Goal: Information Seeking & Learning: Learn about a topic

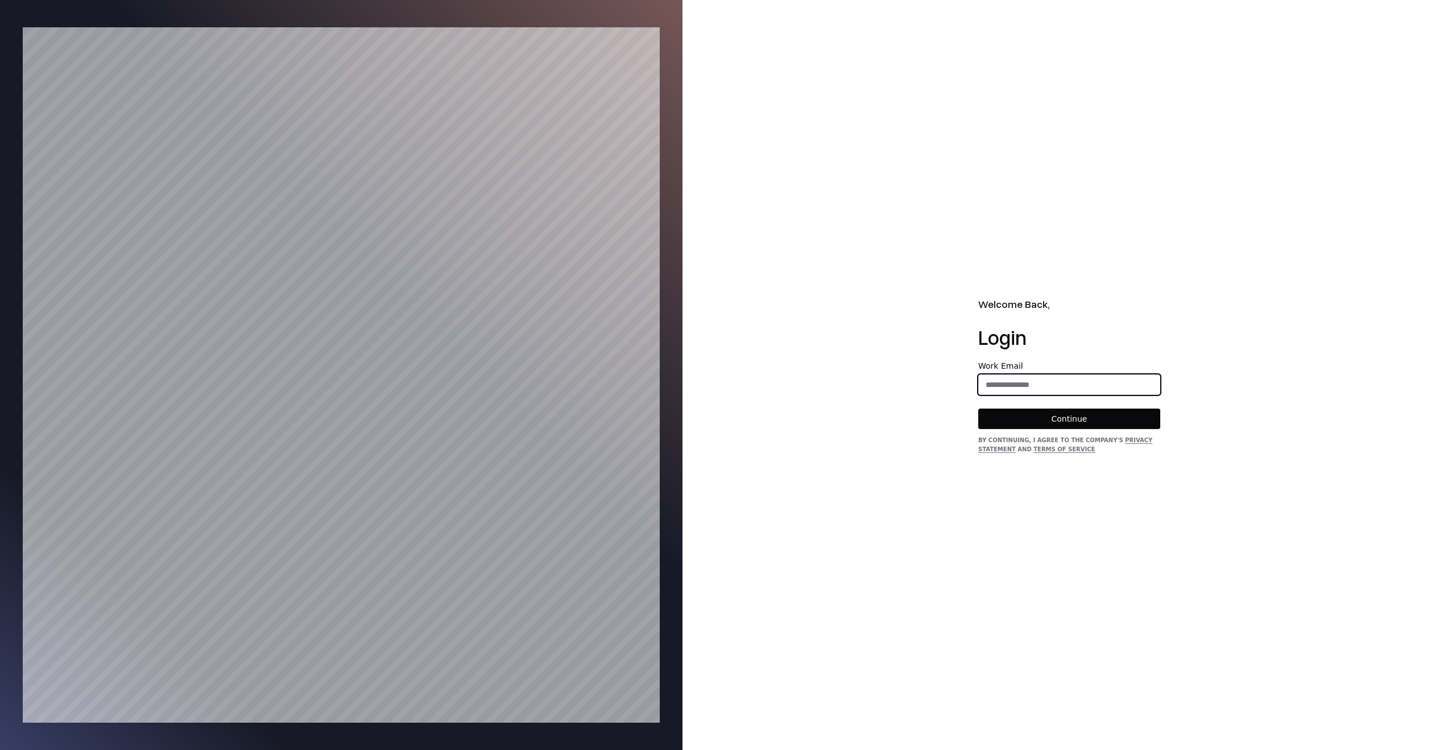
click at [1063, 379] on input "email" at bounding box center [1069, 384] width 181 height 20
type input "**********"
click at [1067, 408] on button "Continue" at bounding box center [1069, 418] width 182 height 20
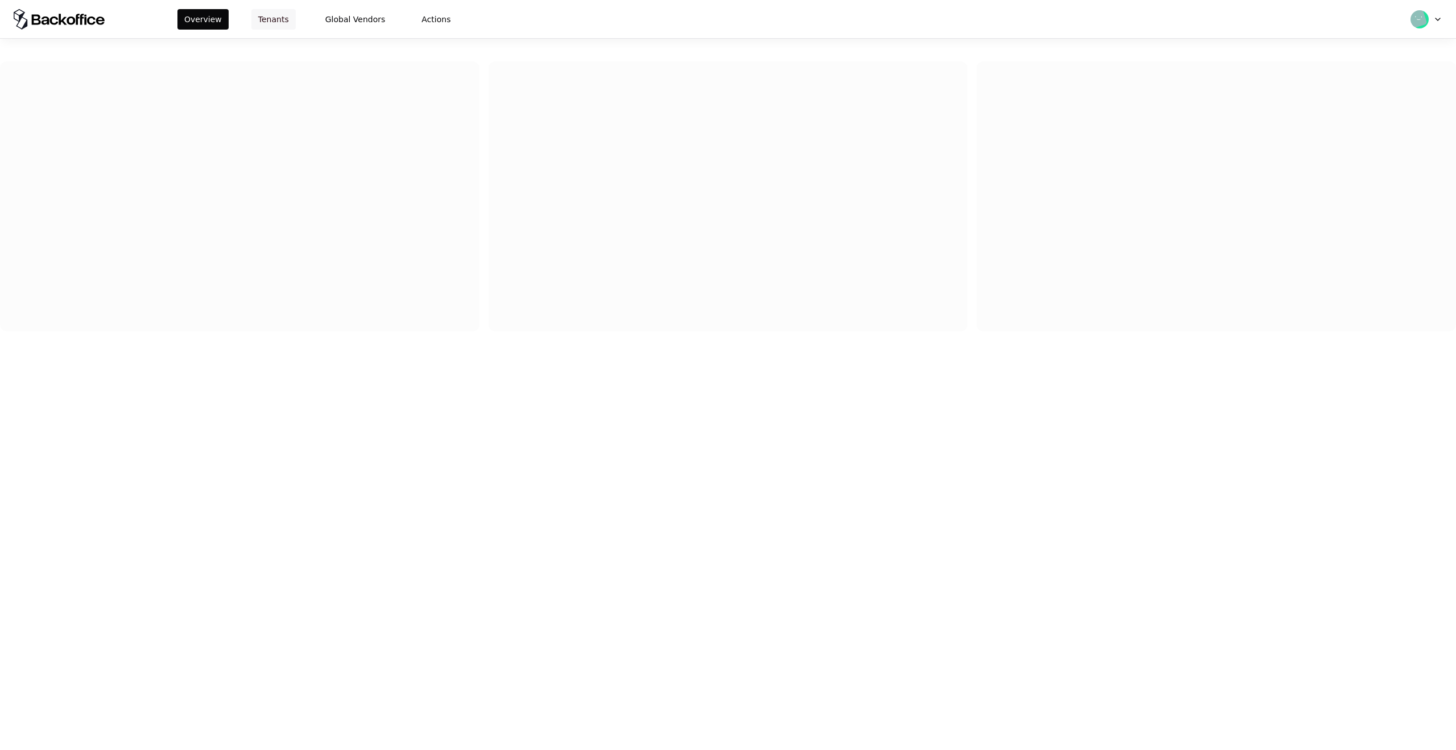
click at [280, 18] on button "Tenants" at bounding box center [273, 19] width 44 height 20
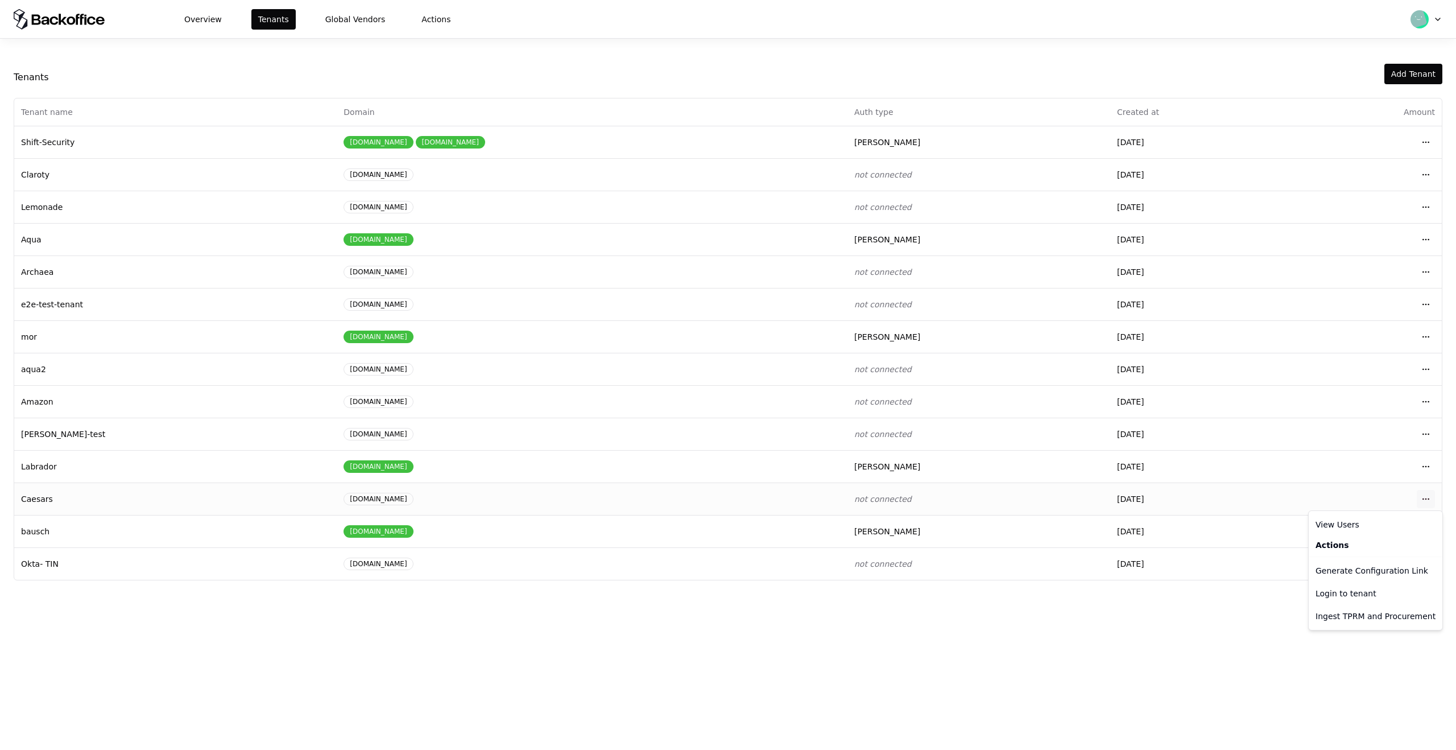
click at [1424, 500] on html "Overview Tenants Global Vendors Actions Tenants Add Tenant Tenant name Domain A…" at bounding box center [728, 375] width 1456 height 750
click at [1141, 627] on html "Overview Tenants Global Vendors Actions Tenants Add Tenant Tenant name Domain A…" at bounding box center [728, 375] width 1456 height 750
click at [1352, 35] on div "Overview Tenants Global Vendors Actions" at bounding box center [728, 19] width 1456 height 38
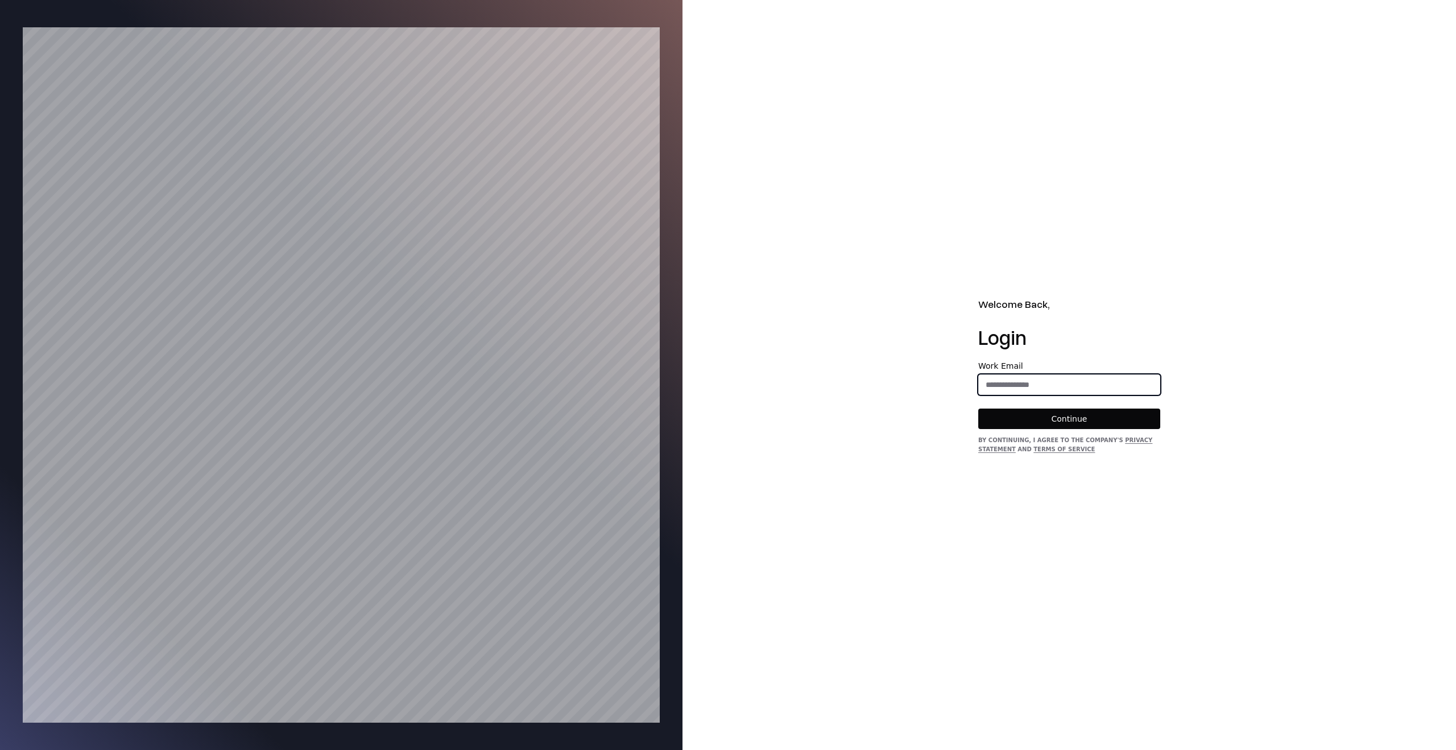
click at [1084, 379] on input "email" at bounding box center [1069, 384] width 181 height 20
type input "**********"
click at [1083, 422] on button "Continue" at bounding box center [1069, 418] width 182 height 20
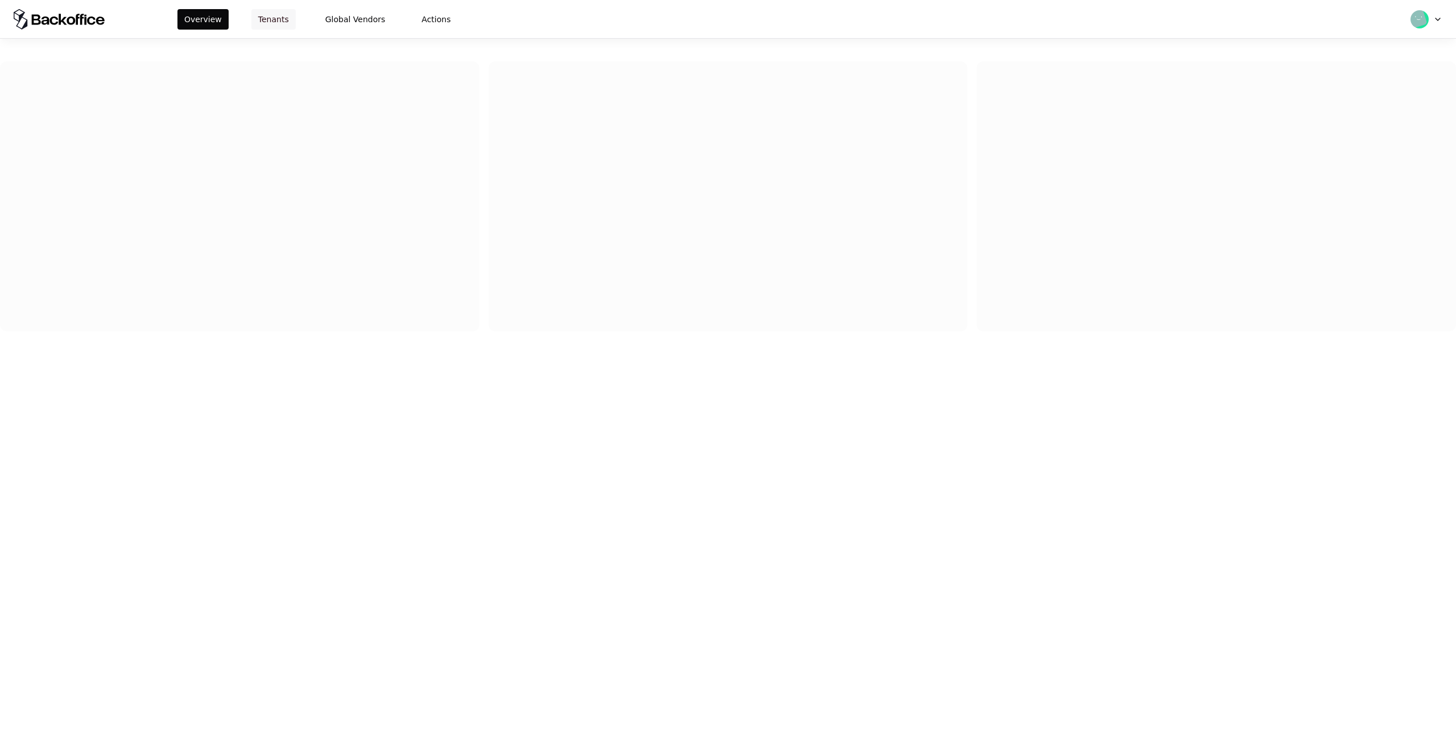
click at [272, 15] on button "Tenants" at bounding box center [273, 19] width 44 height 20
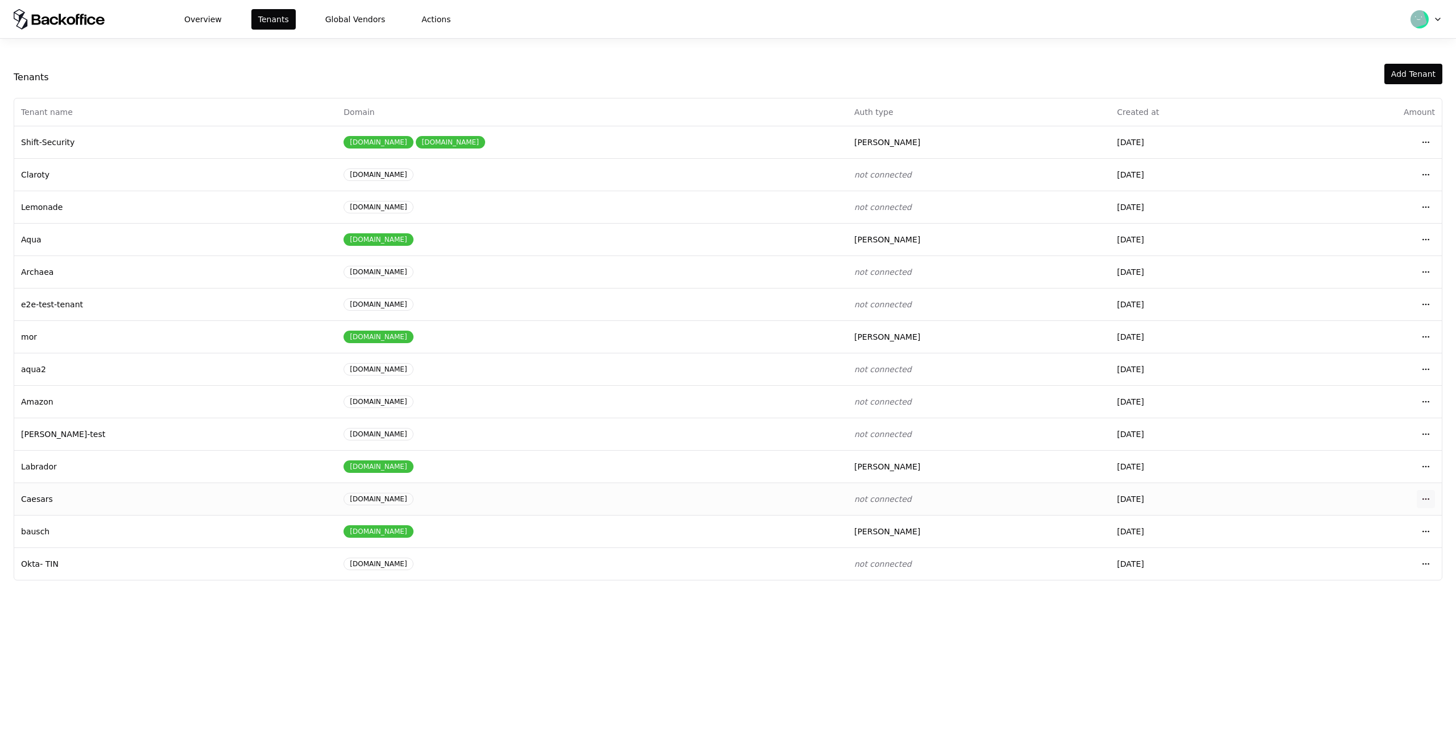
click at [1424, 496] on html "Overview Tenants Global Vendors Actions Tenants Add Tenant Tenant name Domain A…" at bounding box center [728, 375] width 1456 height 750
click at [1346, 595] on div "Login to tenant" at bounding box center [1375, 593] width 129 height 23
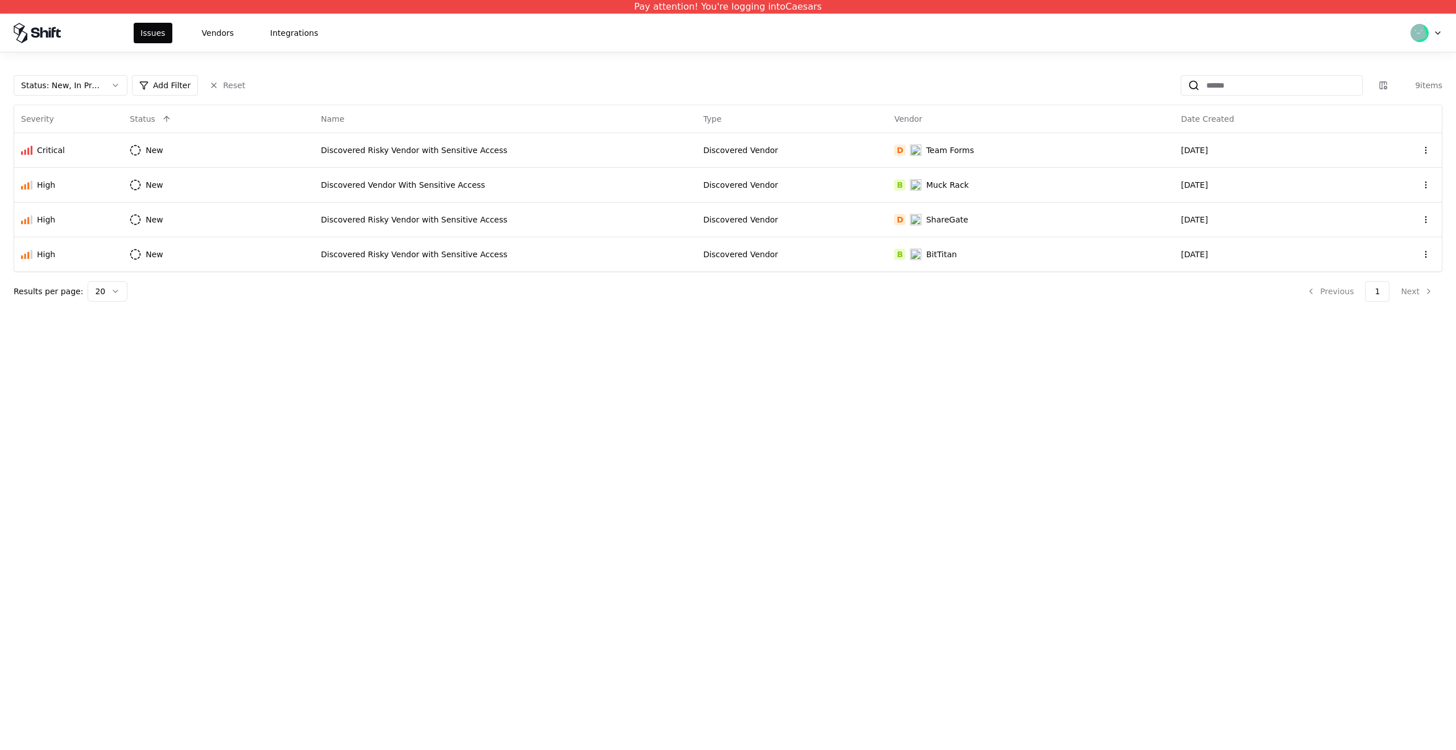
click at [121, 98] on div "Status : New, In Progress Add Filter Reset 9 items Severity Status Name Type Ve…" at bounding box center [728, 188] width 1429 height 226
click at [119, 82] on button "Status : New, In Progress" at bounding box center [71, 85] width 114 height 20
click at [85, 179] on div "Closed" at bounding box center [70, 174] width 108 height 23
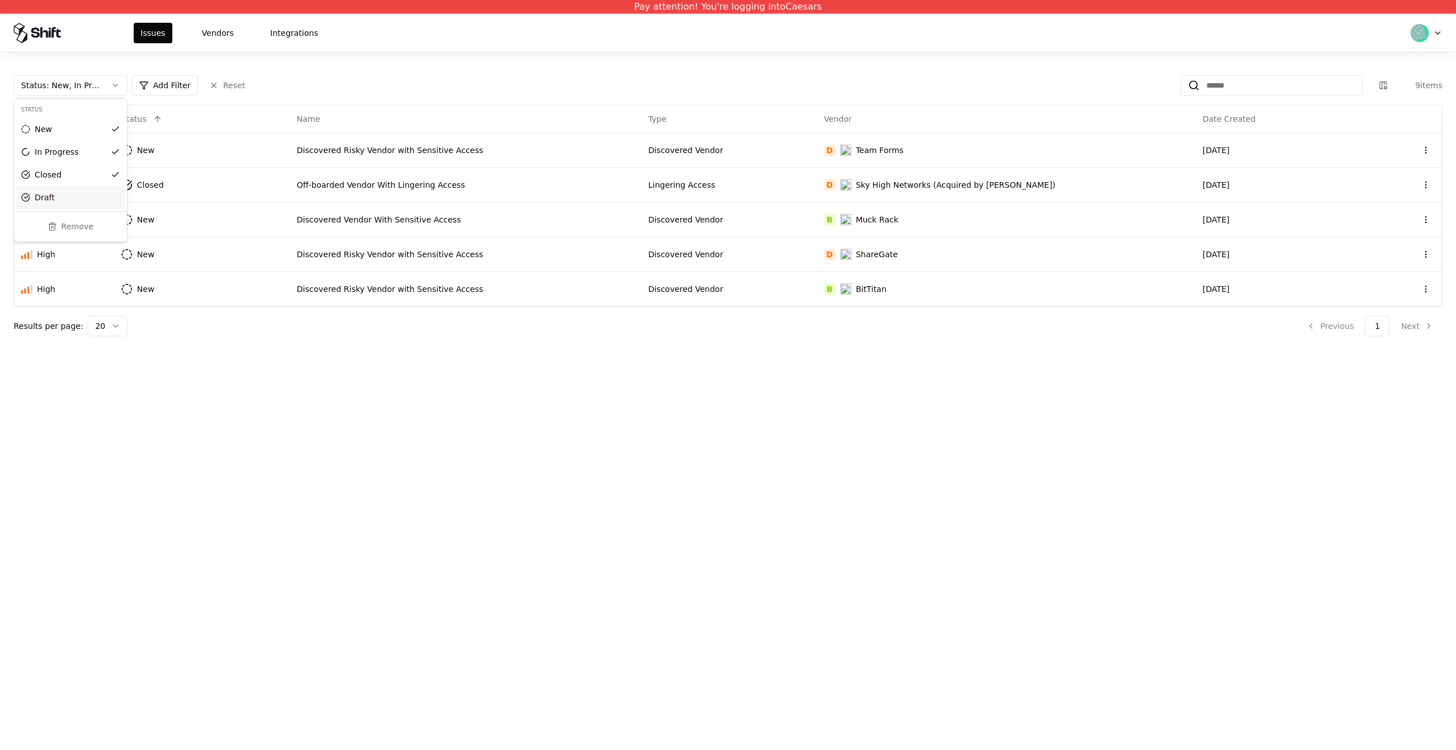
click at [412, 451] on html "Pay attention! You're logging into Caesars Issues Vendors Integrations Status :…" at bounding box center [728, 375] width 1456 height 750
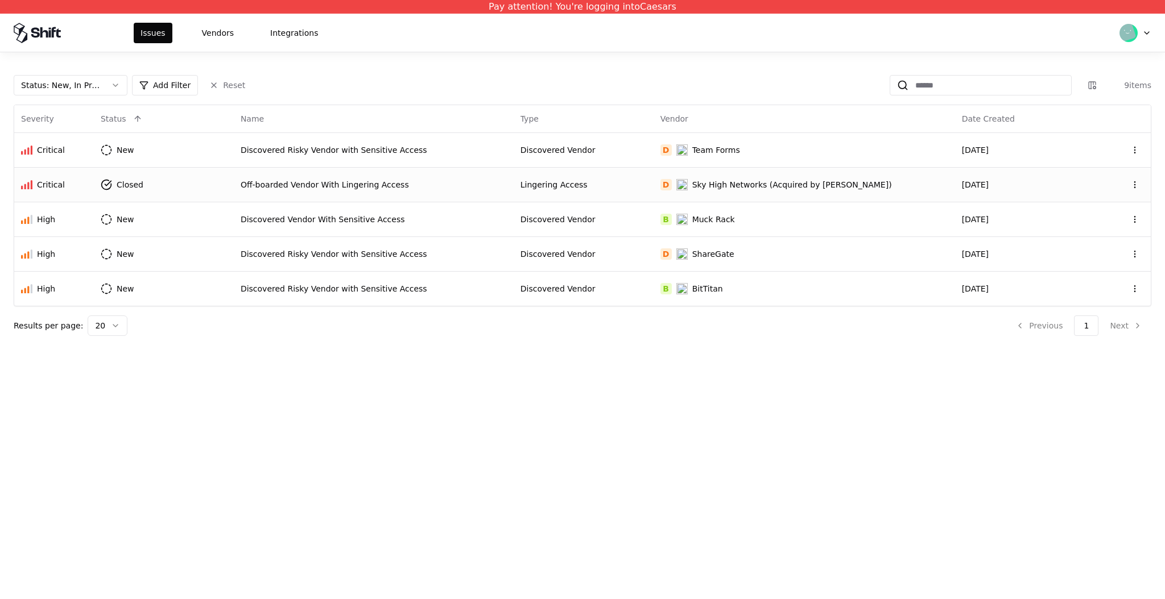
click at [483, 179] on div "Off-boarded Vendor With Lingering Access" at bounding box center [374, 184] width 266 height 11
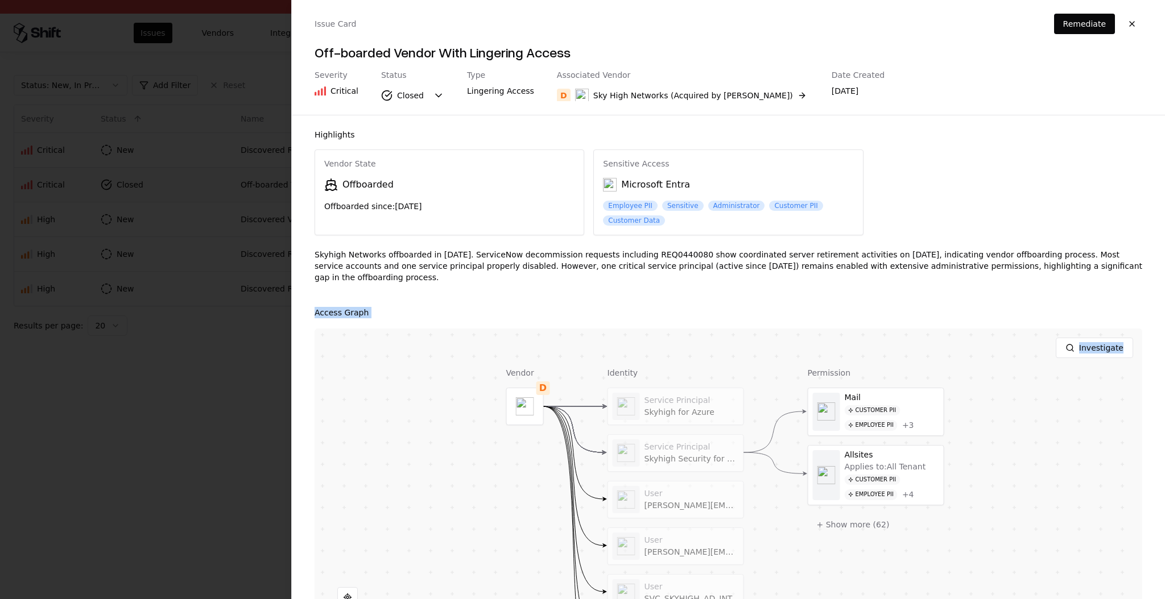
drag, startPoint x: 797, startPoint y: 362, endPoint x: 724, endPoint y: 307, distance: 91.4
click at [723, 306] on div "Access Graph Investigate Vendor D Identity Service Principal Skyhigh for Azure …" at bounding box center [727, 486] width 827 height 361
click at [1102, 351] on button "Investigate" at bounding box center [1093, 348] width 77 height 20
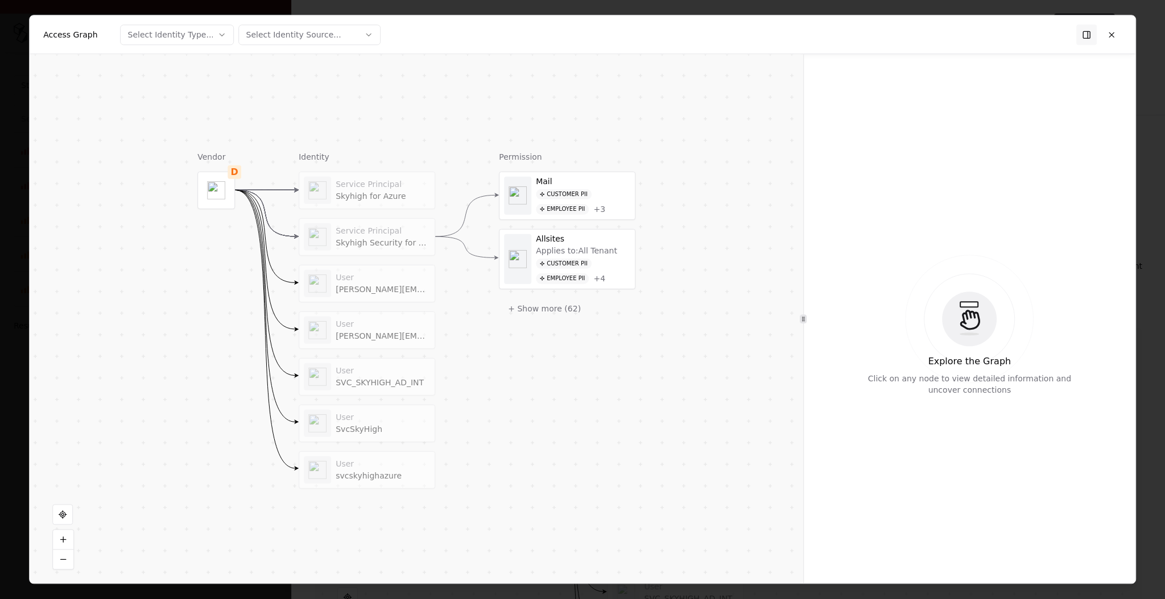
click at [403, 238] on div "Skyhigh Security for Office 365" at bounding box center [383, 243] width 94 height 10
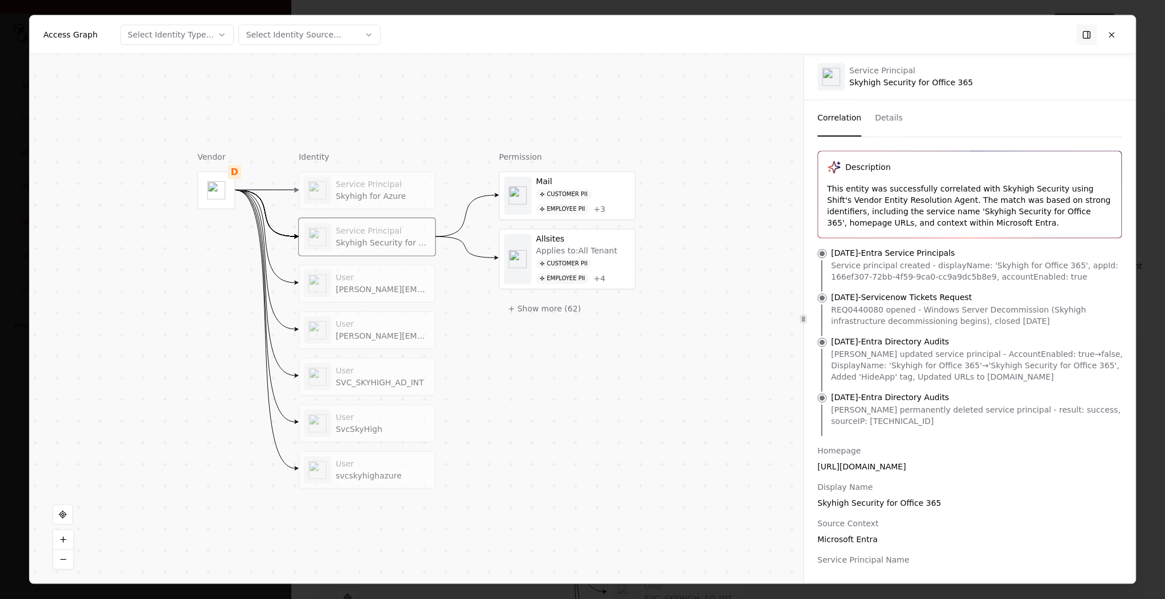
drag, startPoint x: 830, startPoint y: 341, endPoint x: 1099, endPoint y: 380, distance: 272.5
click at [1099, 380] on li "[DATE] - Entra Directory Audits [PERSON_NAME] updated service principal - Accou…" at bounding box center [969, 364] width 313 height 56
click at [1099, 380] on div "[PERSON_NAME] updated service principal - AccountEnabled: true→false, DisplayNa…" at bounding box center [978, 366] width 295 height 34
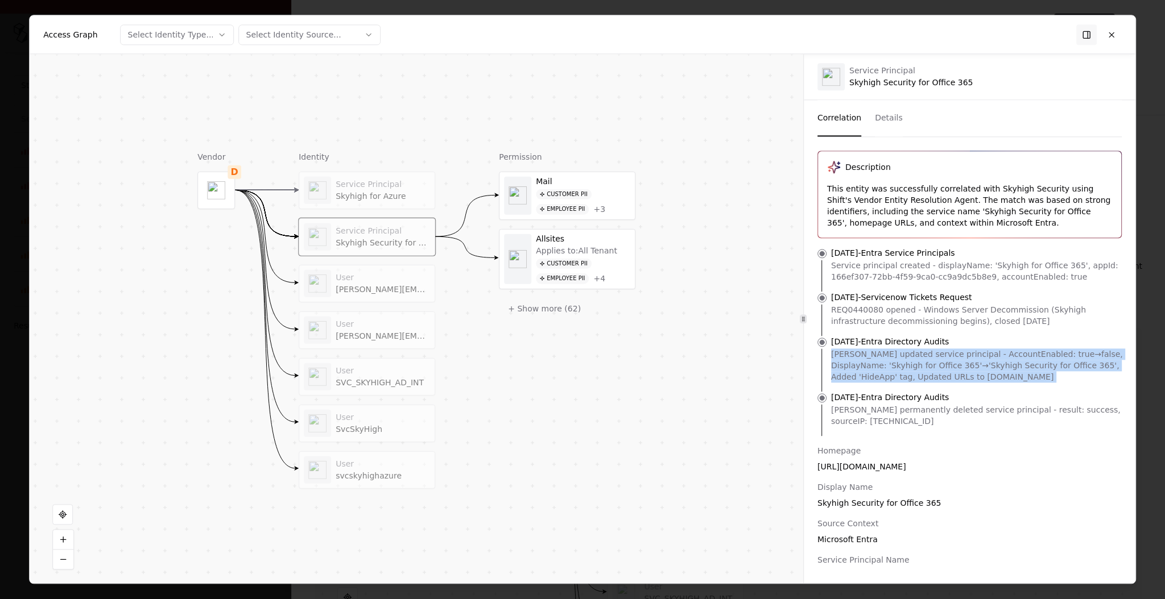
drag, startPoint x: 1099, startPoint y: 380, endPoint x: 838, endPoint y: 349, distance: 263.5
click at [837, 349] on div "[PERSON_NAME] updated service principal - AccountEnabled: true→false, DisplayNa…" at bounding box center [978, 366] width 295 height 34
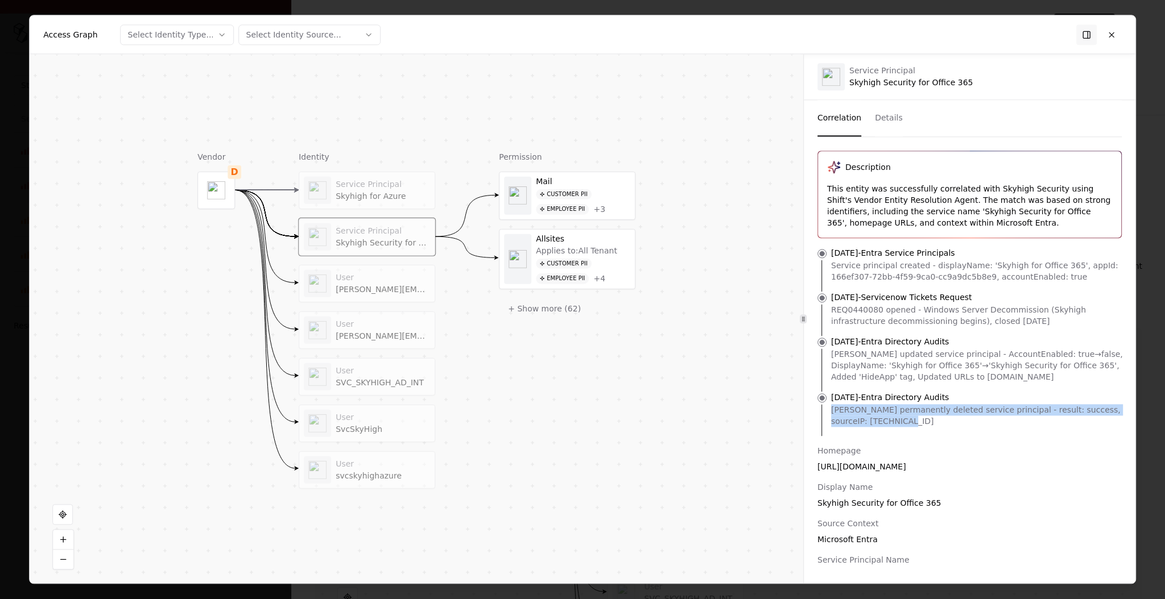
drag, startPoint x: 831, startPoint y: 412, endPoint x: 888, endPoint y: 421, distance: 57.5
click at [888, 421] on div "[PERSON_NAME] permanently deleted service principal - result: success, sourceIP…" at bounding box center [978, 415] width 295 height 23
drag, startPoint x: 831, startPoint y: 354, endPoint x: 876, endPoint y: 356, distance: 45.6
click at [876, 356] on div "[PERSON_NAME] updated service principal - AccountEnabled: true→false, DisplayNa…" at bounding box center [978, 366] width 295 height 34
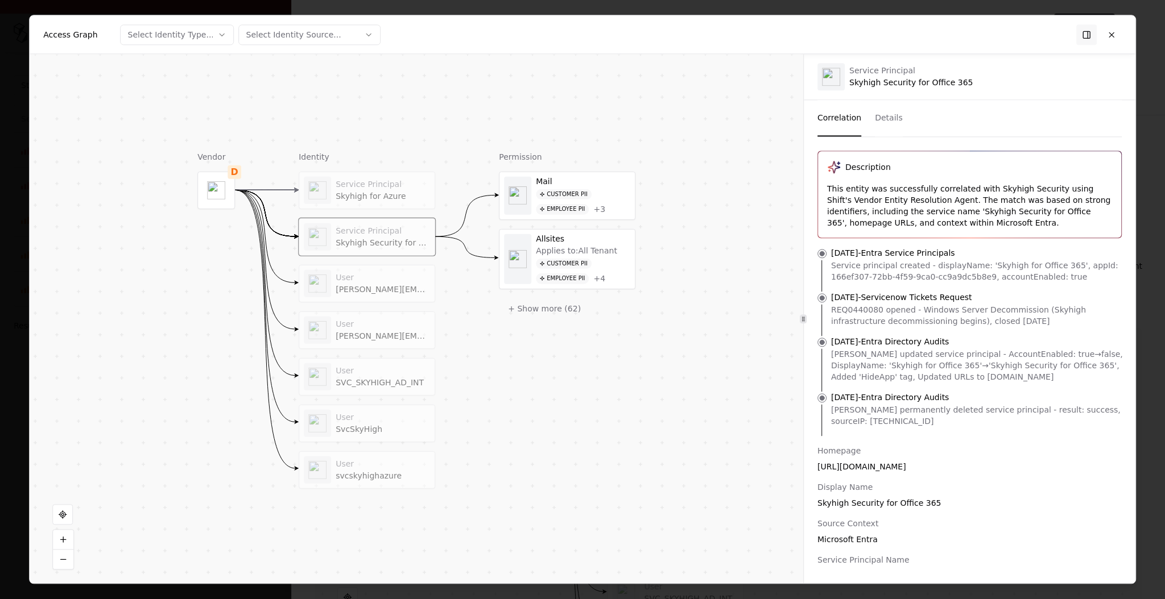
click at [892, 359] on div "[PERSON_NAME] updated service principal - AccountEnabled: true→false, DisplayNa…" at bounding box center [978, 366] width 295 height 34
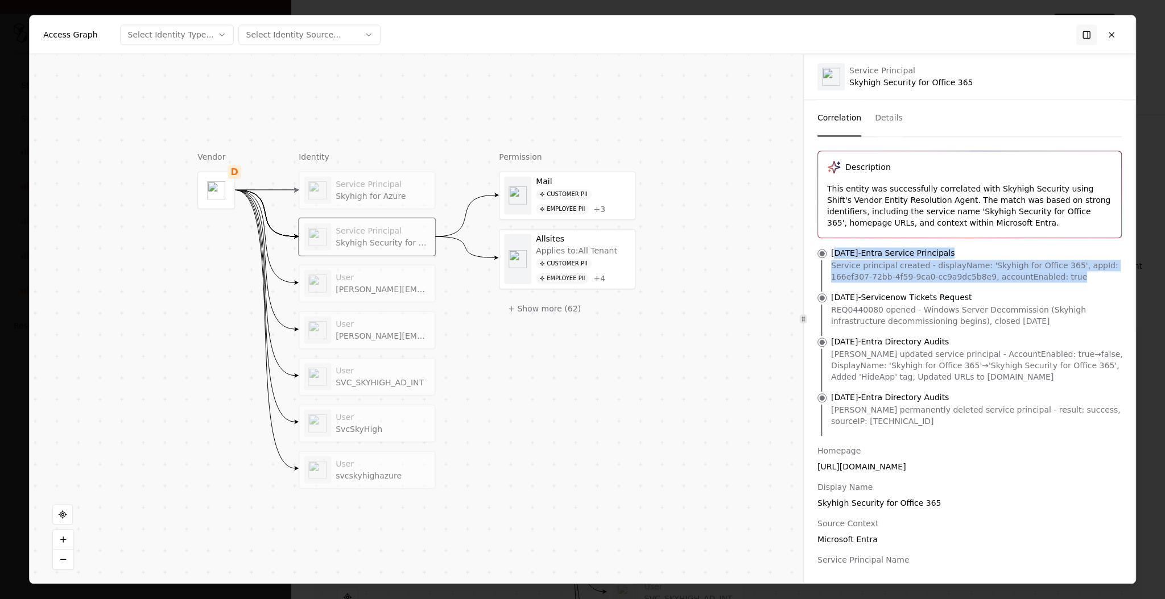
drag, startPoint x: 834, startPoint y: 253, endPoint x: 1103, endPoint y: 280, distance: 270.4
click at [1103, 280] on li "[DATE] - Entra Service Principals Service principal created - displayName: 'Sky…" at bounding box center [969, 269] width 313 height 44
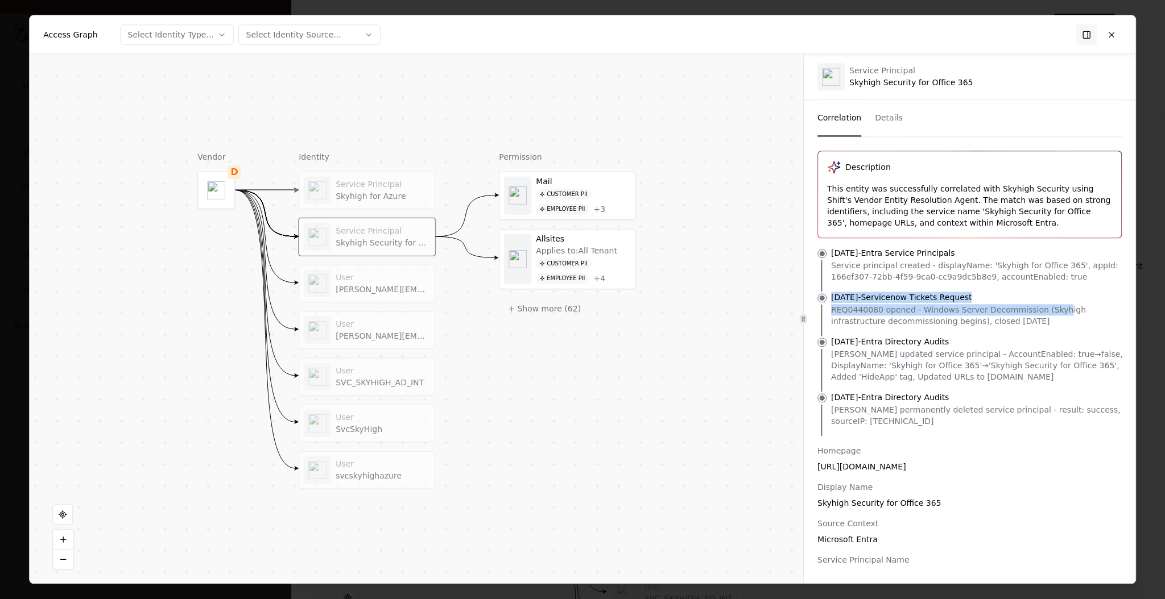
drag, startPoint x: 830, startPoint y: 297, endPoint x: 1057, endPoint y: 305, distance: 227.6
click at [1057, 305] on li "[DATE] - Servicenow Tickets Request REQ0440080 opened - Windows Server Decommis…" at bounding box center [969, 314] width 313 height 44
click at [1065, 324] on div "REQ0440080 opened - Windows Server Decommission (Skyhigh infrastructure decommi…" at bounding box center [978, 315] width 295 height 23
drag, startPoint x: 1065, startPoint y: 324, endPoint x: 831, endPoint y: 299, distance: 235.0
click at [830, 299] on li "[DATE] - Servicenow Tickets Request REQ0440080 opened - Windows Server Decommis…" at bounding box center [969, 314] width 313 height 44
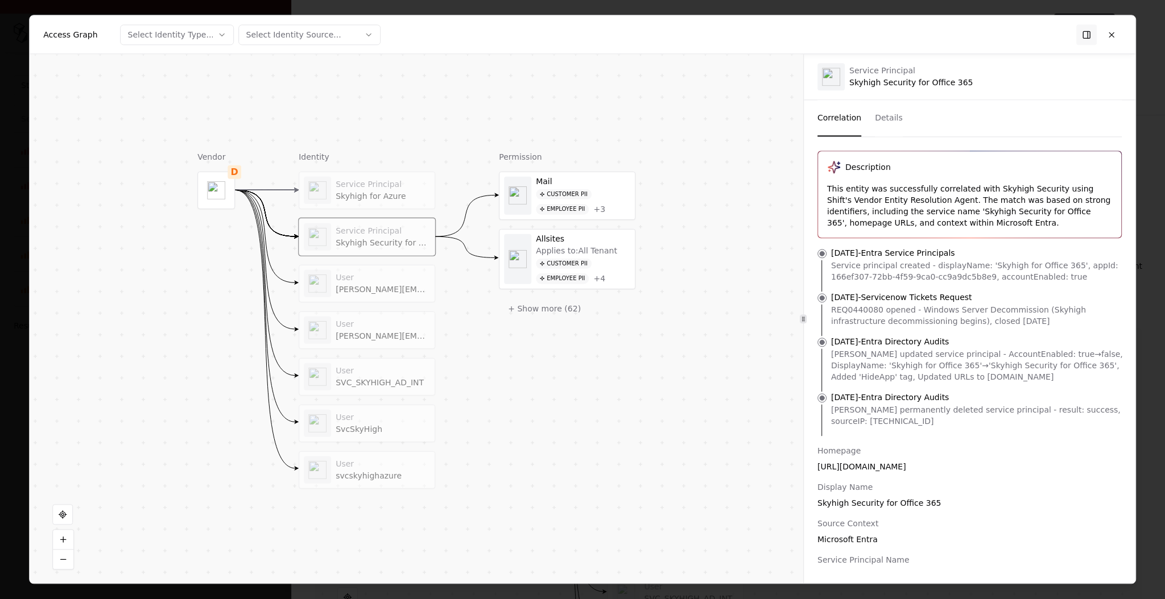
click at [831, 297] on p "[DATE] - Servicenow Tickets Request" at bounding box center [901, 297] width 141 height 11
drag, startPoint x: 830, startPoint y: 297, endPoint x: 1073, endPoint y: 320, distance: 243.3
click at [1073, 320] on li "[DATE] - Servicenow Tickets Request REQ0440080 opened - Windows Server Decommis…" at bounding box center [969, 314] width 313 height 44
click at [529, 309] on button "+ Show more ( 62 )" at bounding box center [544, 308] width 91 height 20
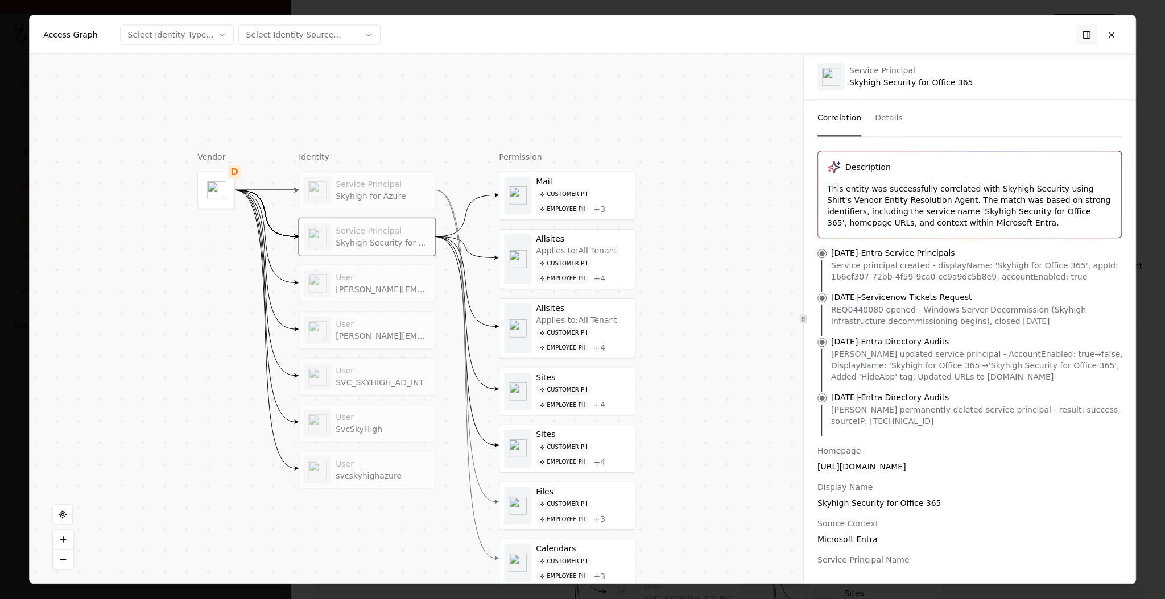
click at [924, 84] on div "Service Principal Skyhigh Security for Office 365" at bounding box center [910, 77] width 123 height 22
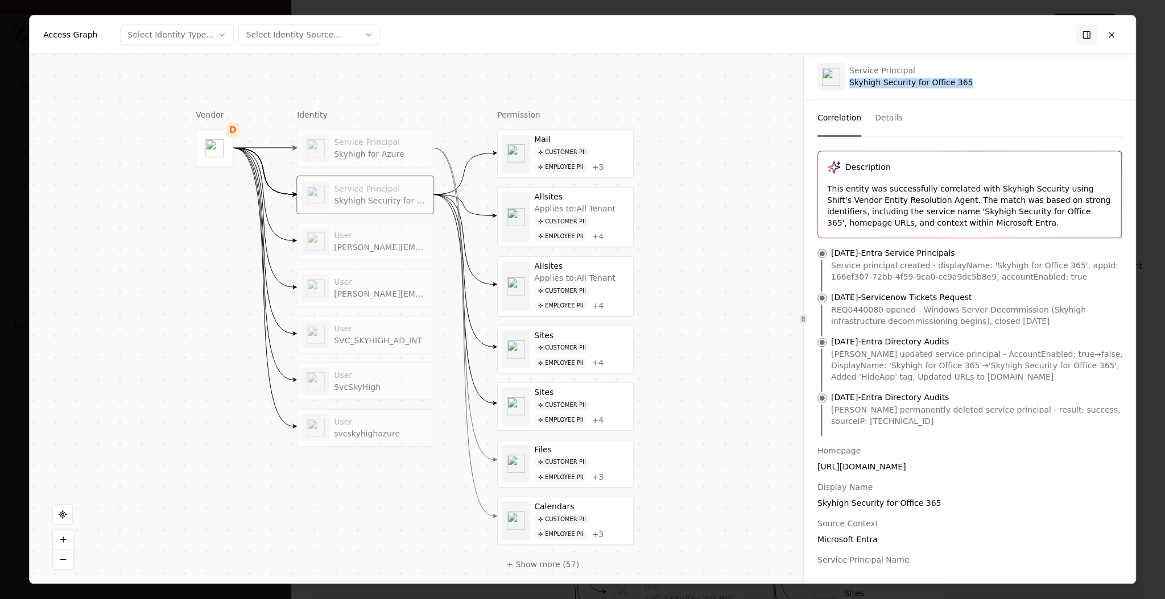
drag, startPoint x: 672, startPoint y: 338, endPoint x: 670, endPoint y: 296, distance: 42.1
click at [670, 296] on div "Vendor D Identity Service Principal Skyhigh for Azure Service Principal Skyhigh…" at bounding box center [416, 318] width 773 height 529
drag, startPoint x: 823, startPoint y: 353, endPoint x: 879, endPoint y: 354, distance: 55.7
click at [879, 354] on li "[DATE] - Entra Directory Audits [PERSON_NAME] updated service principal - Accou…" at bounding box center [969, 364] width 313 height 56
click at [1116, 33] on button at bounding box center [1111, 34] width 20 height 20
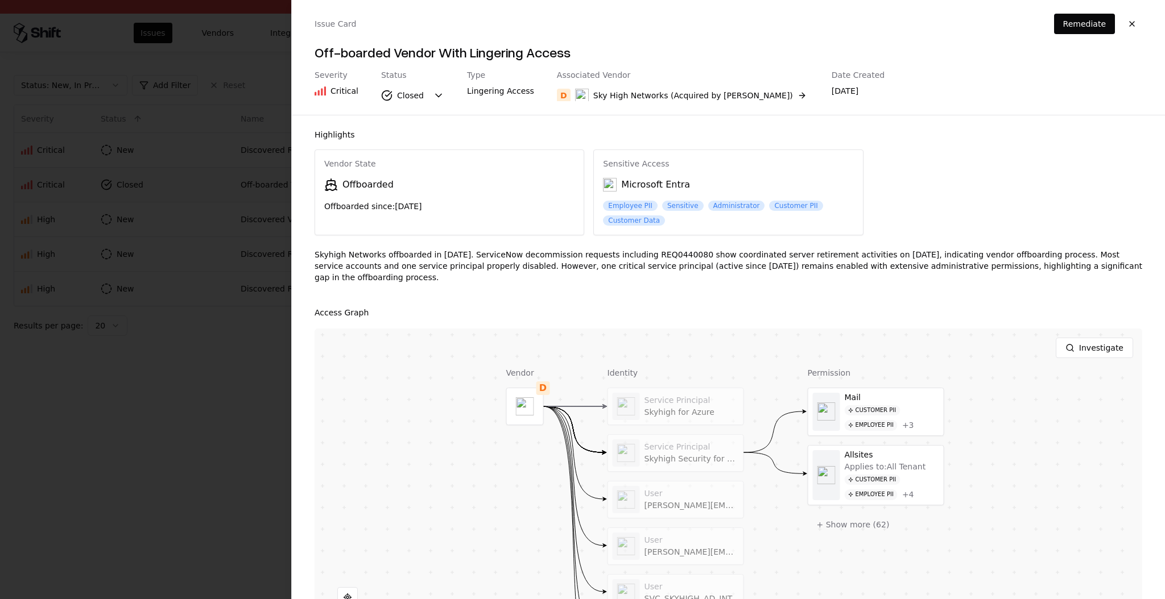
click at [189, 318] on div at bounding box center [582, 299] width 1165 height 599
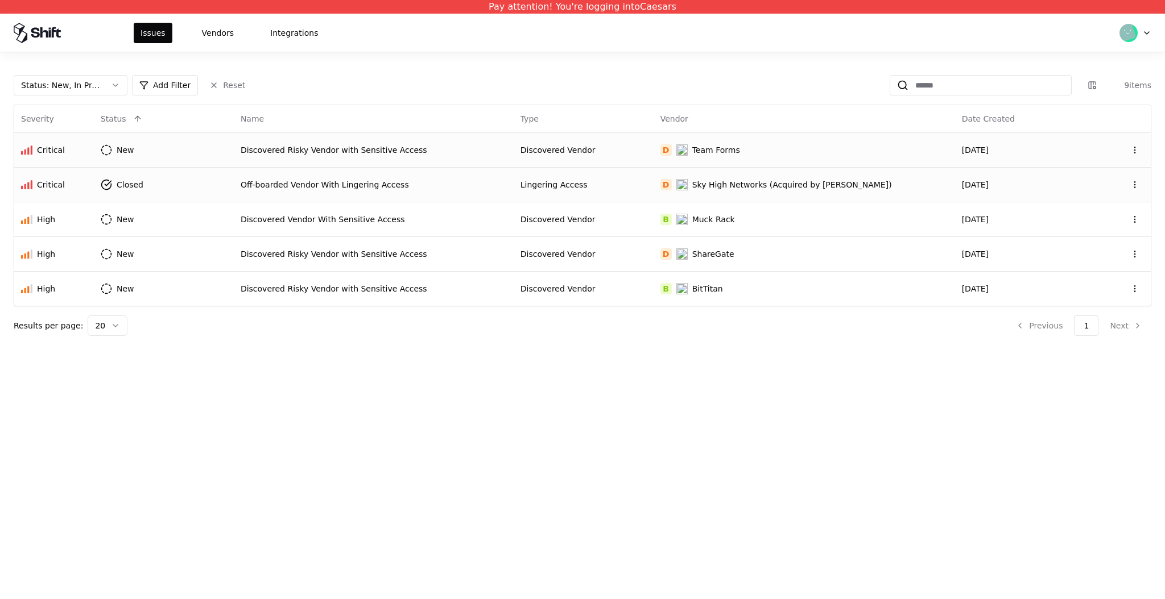
click at [363, 150] on div "Discovered Risky Vendor with Sensitive Access" at bounding box center [374, 149] width 266 height 11
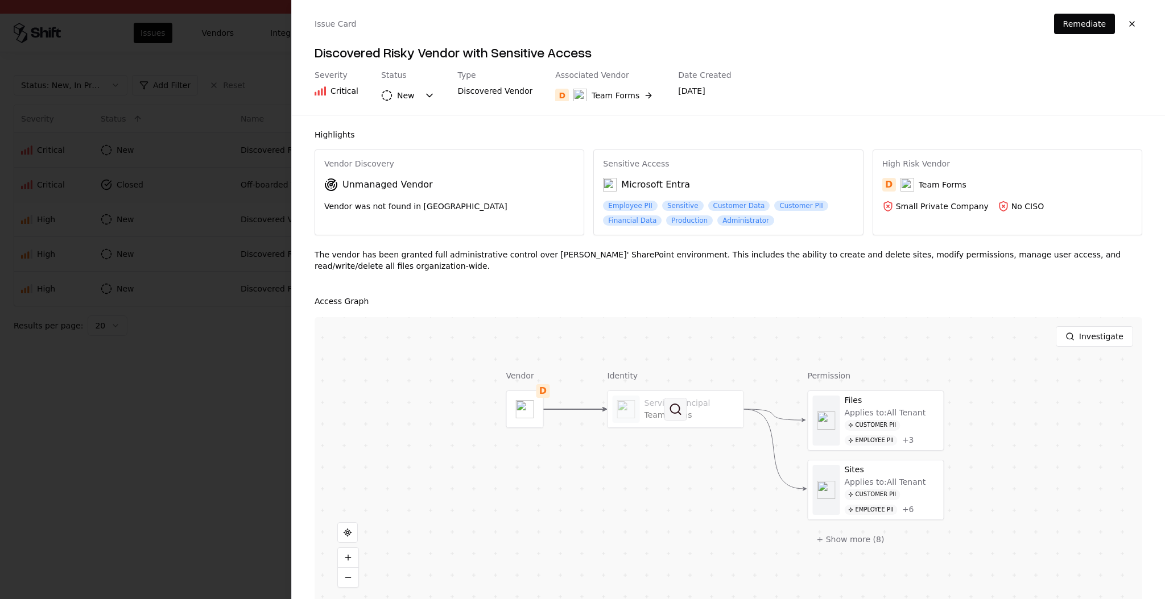
click at [681, 411] on button at bounding box center [675, 409] width 23 height 23
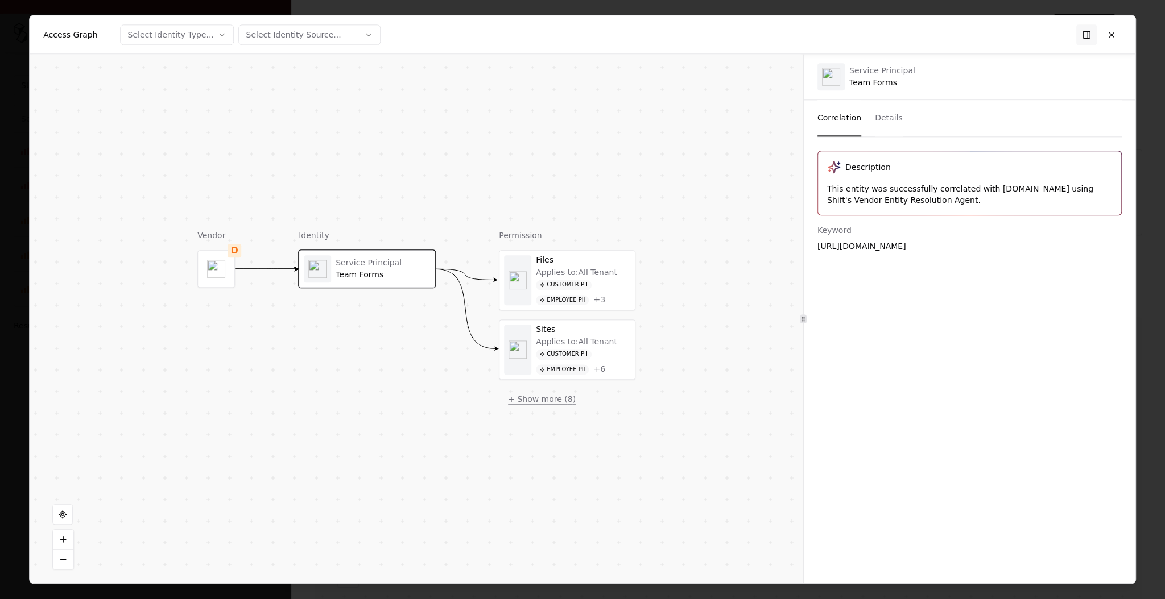
click at [550, 397] on button "+ Show more ( 8 )" at bounding box center [542, 399] width 86 height 20
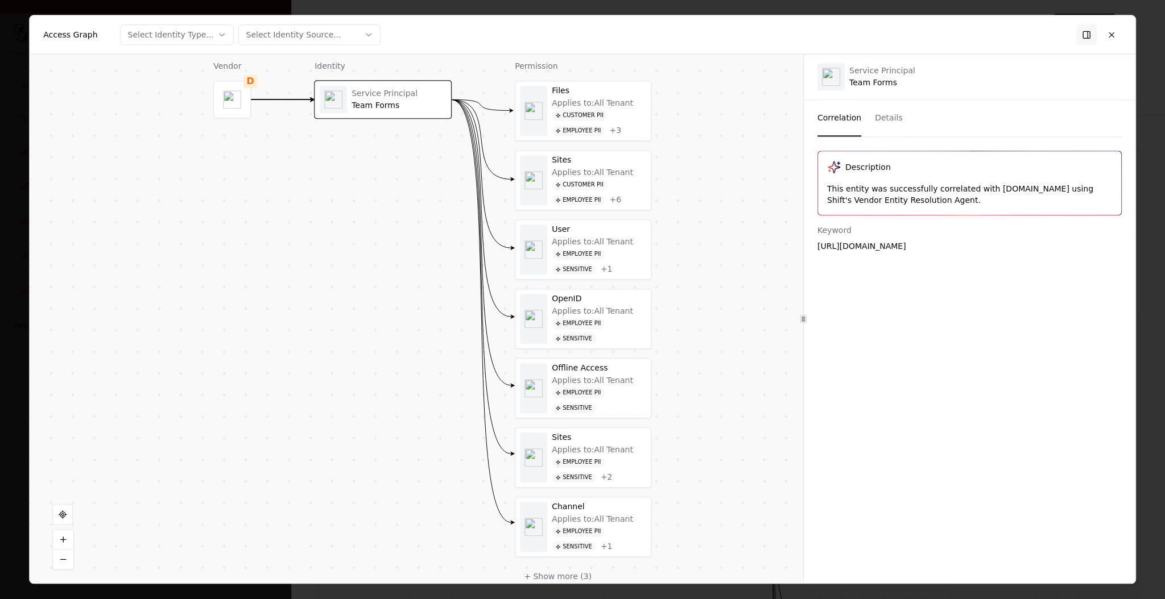
drag, startPoint x: 409, startPoint y: 238, endPoint x: 400, endPoint y: 191, distance: 47.4
click at [71, 555] on button at bounding box center [63, 559] width 20 height 19
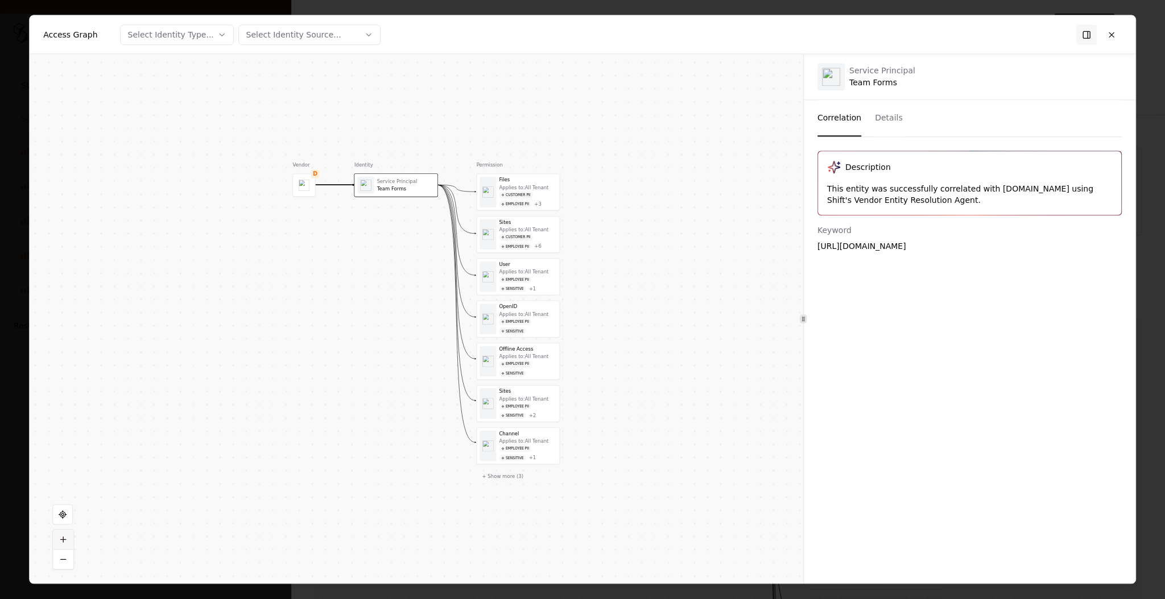
click at [71, 539] on button at bounding box center [63, 540] width 20 height 19
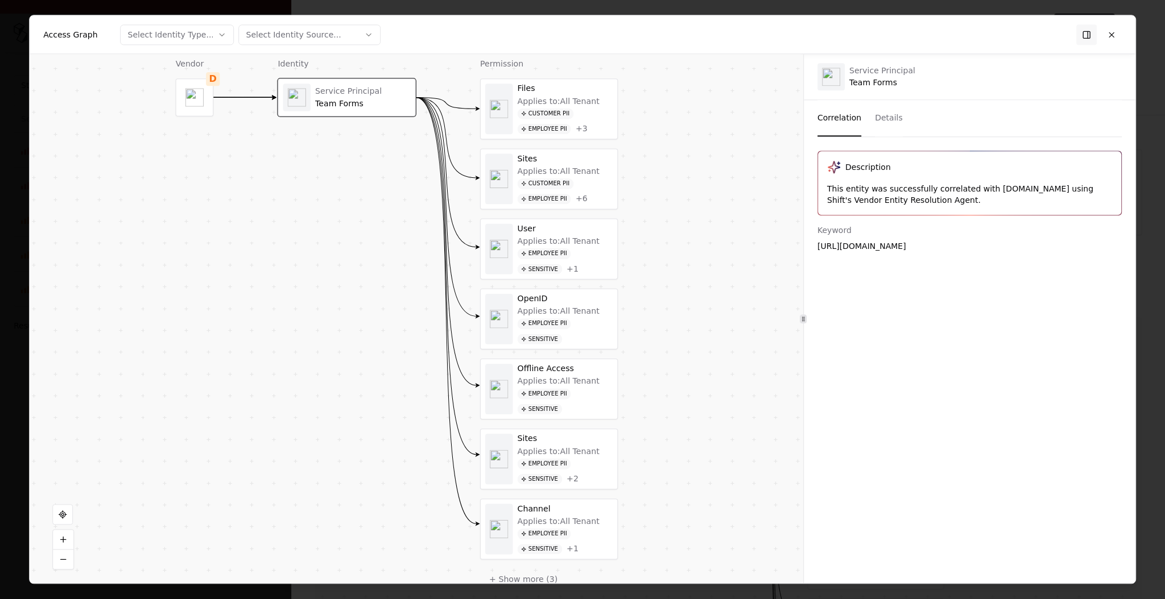
click at [881, 129] on button "Details" at bounding box center [889, 118] width 28 height 36
click at [834, 121] on button "Correlation" at bounding box center [839, 118] width 44 height 36
click at [593, 176] on div "Applies to: All Tenant Customer PII Employee PII + 6" at bounding box center [566, 185] width 96 height 38
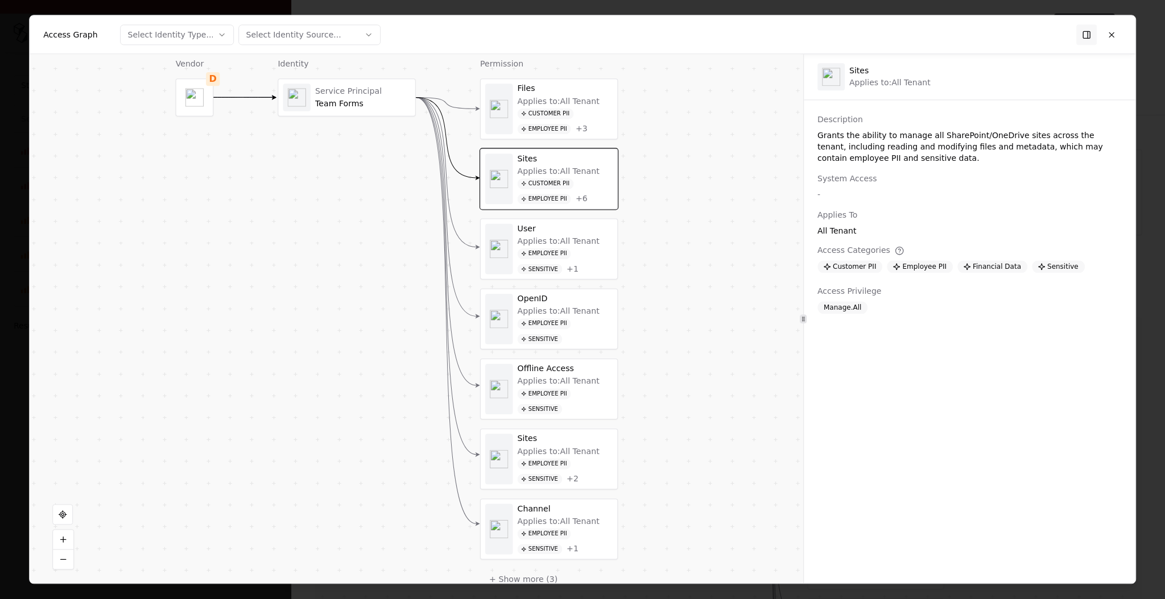
click at [595, 251] on div "Employee PII Sensitive + 1" at bounding box center [566, 262] width 96 height 26
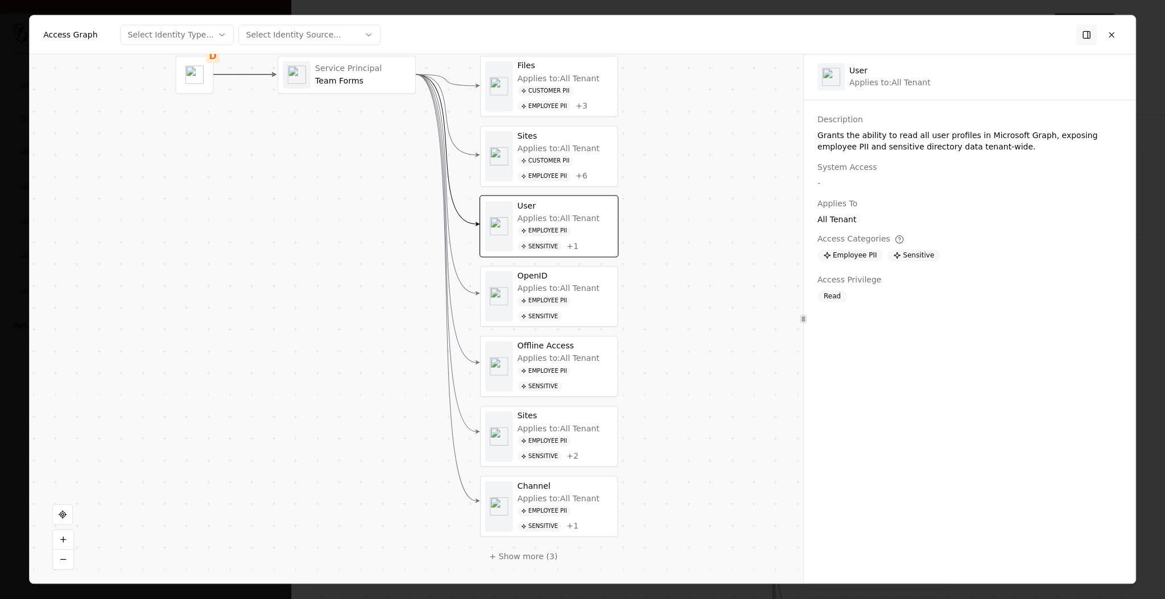
drag, startPoint x: 646, startPoint y: 452, endPoint x: 646, endPoint y: 429, distance: 22.7
click at [646, 429] on div "Vendor D Identity Service Principal Team Forms Permission Files Applies to: All…" at bounding box center [416, 318] width 773 height 529
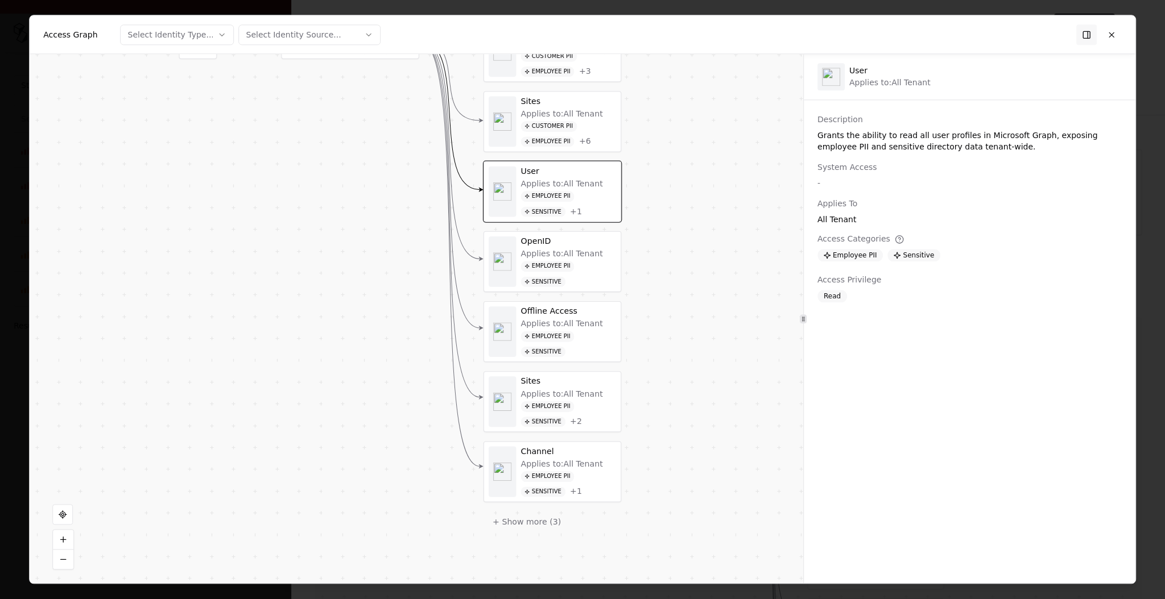
drag, startPoint x: 651, startPoint y: 445, endPoint x: 654, endPoint y: 410, distance: 35.4
click at [654, 410] on div "Vendor D Identity Service Principal Team Forms Permission Files Applies to: All…" at bounding box center [416, 318] width 773 height 529
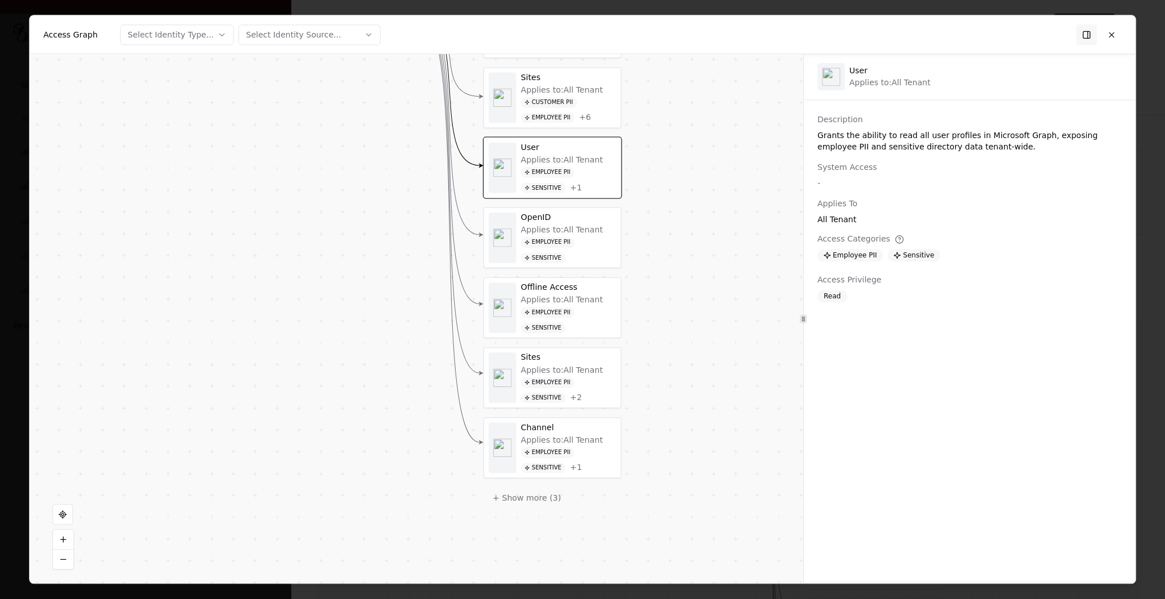
drag, startPoint x: 632, startPoint y: 486, endPoint x: 632, endPoint y: 444, distance: 41.5
click at [632, 444] on div "Vendor D Identity Service Principal Team Forms Permission Files Applies to: All…" at bounding box center [416, 318] width 773 height 529
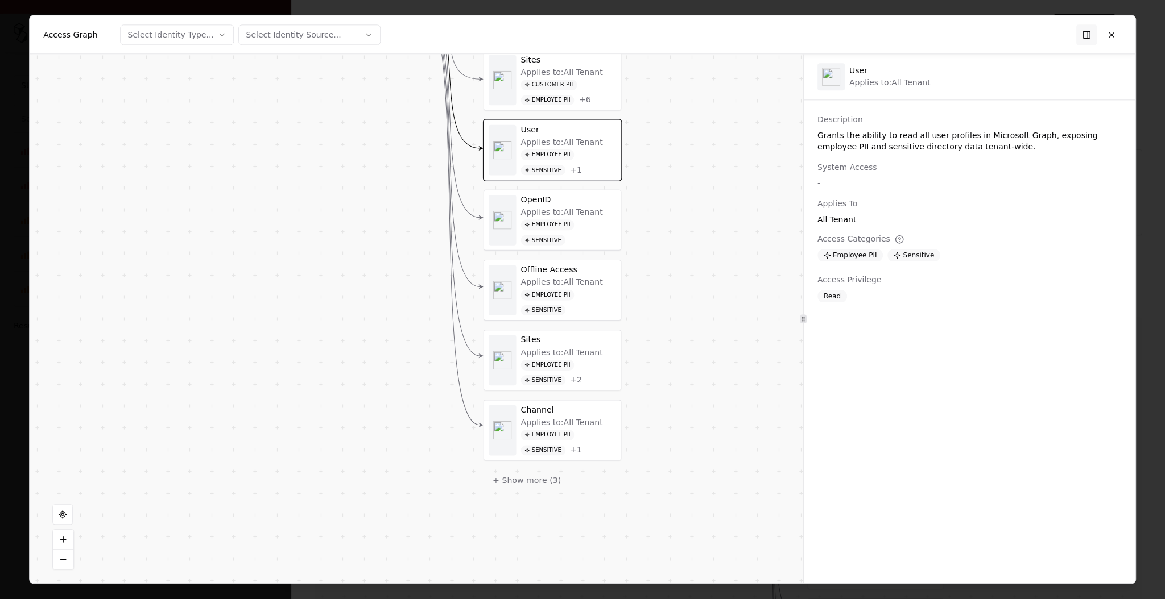
click at [596, 421] on div "Applies to: All Tenant" at bounding box center [562, 422] width 82 height 10
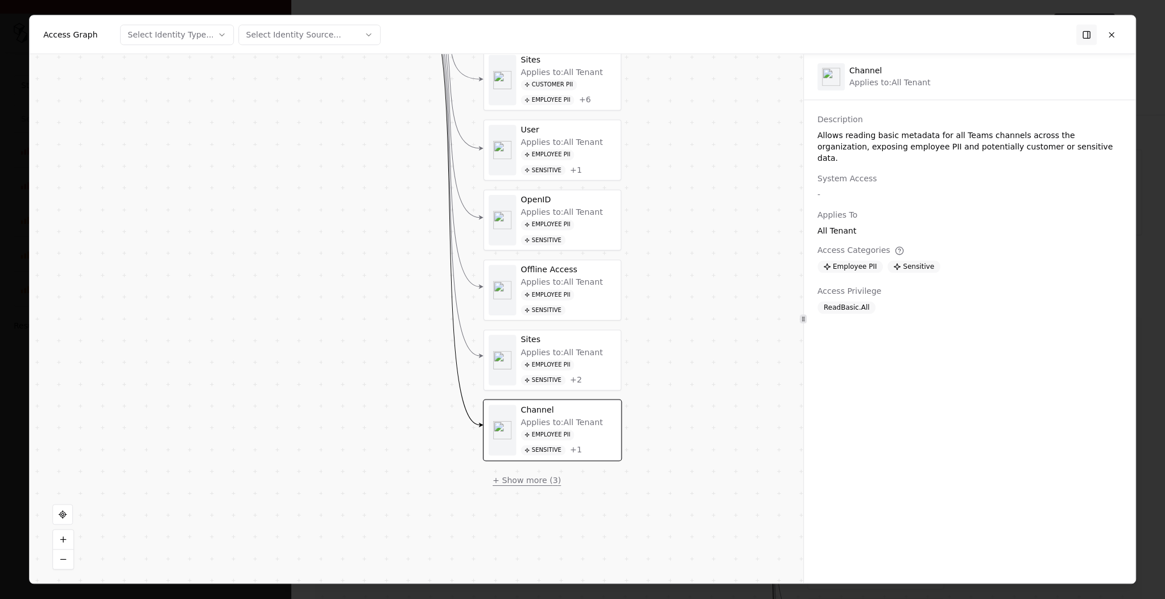
click at [542, 477] on button "+ Show more ( 3 )" at bounding box center [526, 480] width 86 height 20
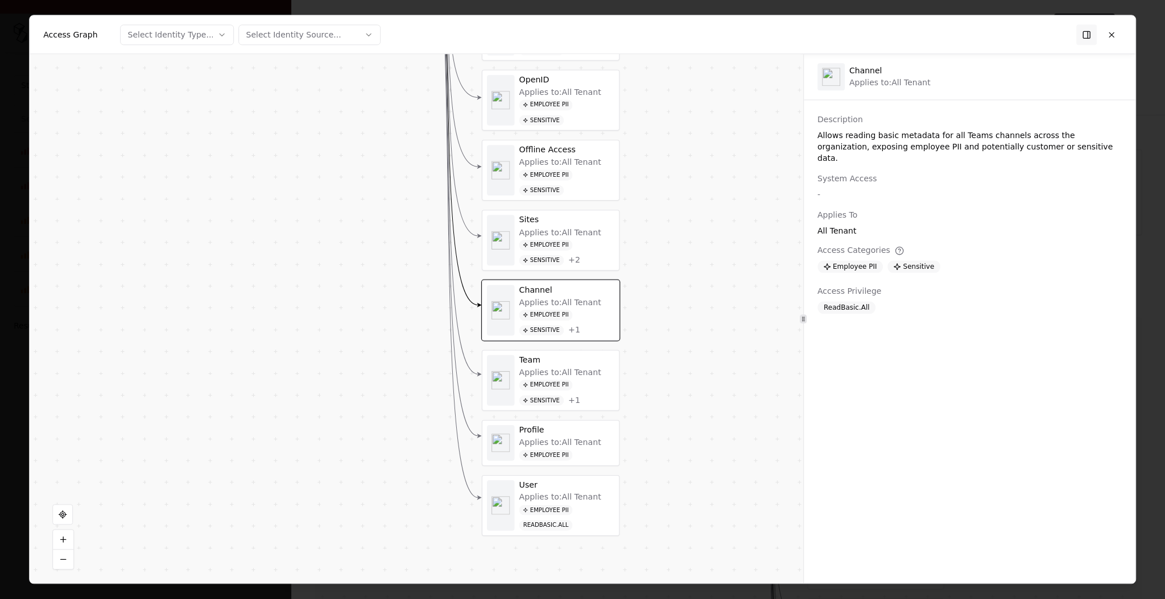
drag, startPoint x: 671, startPoint y: 487, endPoint x: 669, endPoint y: 367, distance: 120.0
click at [669, 367] on div "Vendor D Identity Service Principal Team Forms Permission Files Applies to: All…" at bounding box center [416, 318] width 773 height 529
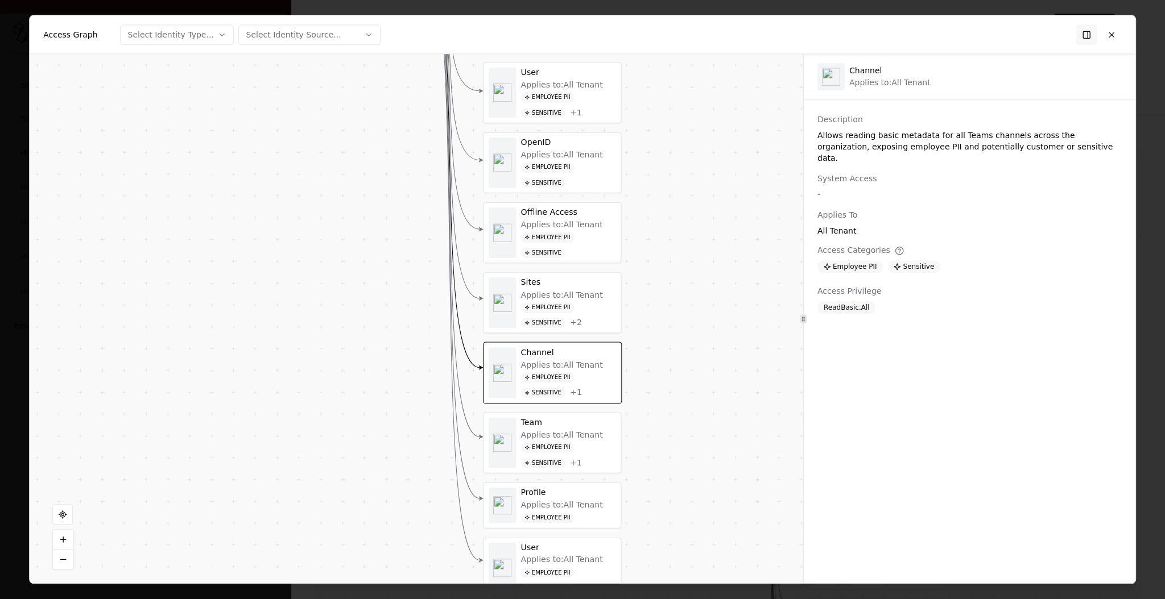
drag, startPoint x: 697, startPoint y: 407, endPoint x: 698, endPoint y: 470, distance: 62.6
click at [698, 470] on div "Vendor D Identity Service Principal Team Forms Permission Files Applies to: All…" at bounding box center [416, 318] width 773 height 529
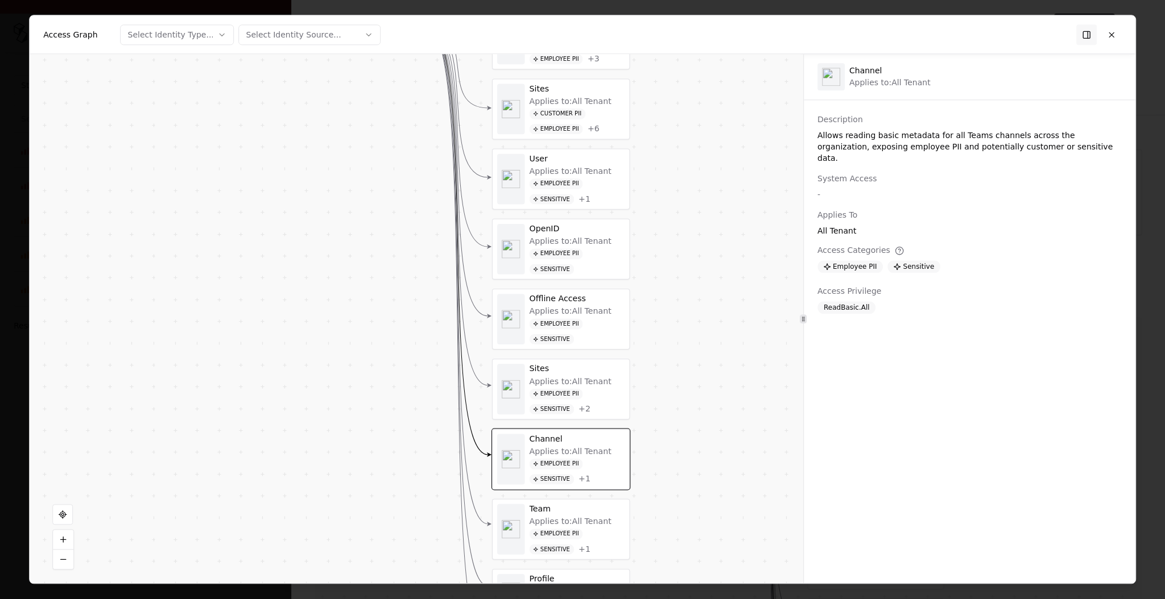
drag, startPoint x: 703, startPoint y: 337, endPoint x: 730, endPoint y: 489, distance: 154.3
click at [730, 489] on div "Vendor D Identity Service Principal Team Forms Permission Files Applies to: All…" at bounding box center [416, 318] width 773 height 529
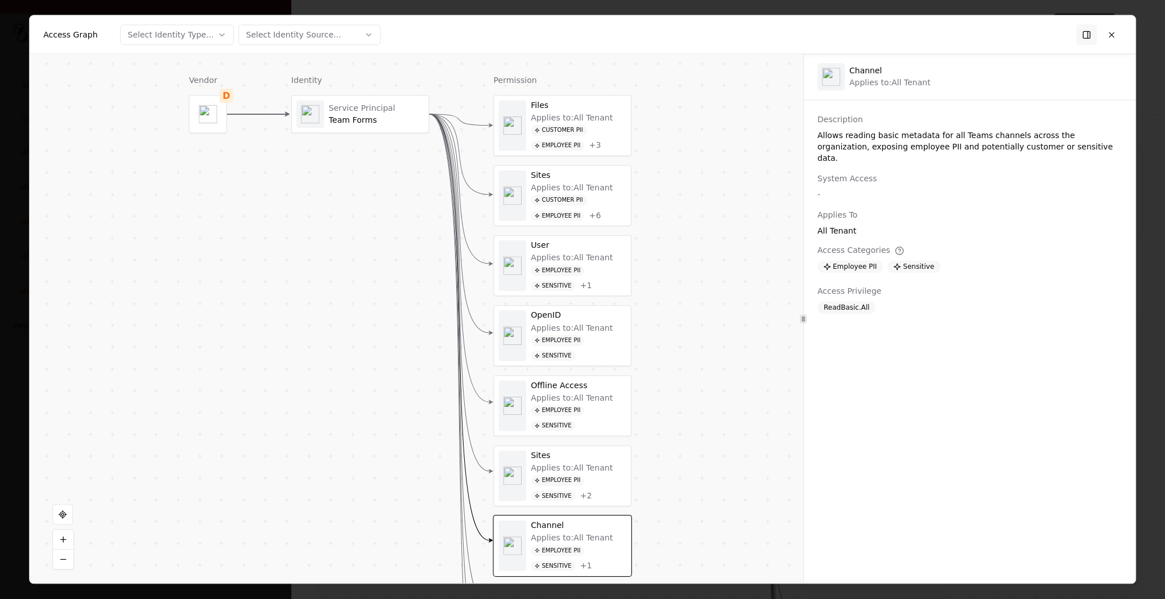
drag, startPoint x: 729, startPoint y: 428, endPoint x: 702, endPoint y: 409, distance: 33.1
click at [702, 409] on div "Vendor D Identity Service Principal Team Forms Permission Files Applies to: All…" at bounding box center [416, 318] width 773 height 529
click at [1112, 40] on button at bounding box center [1111, 34] width 20 height 20
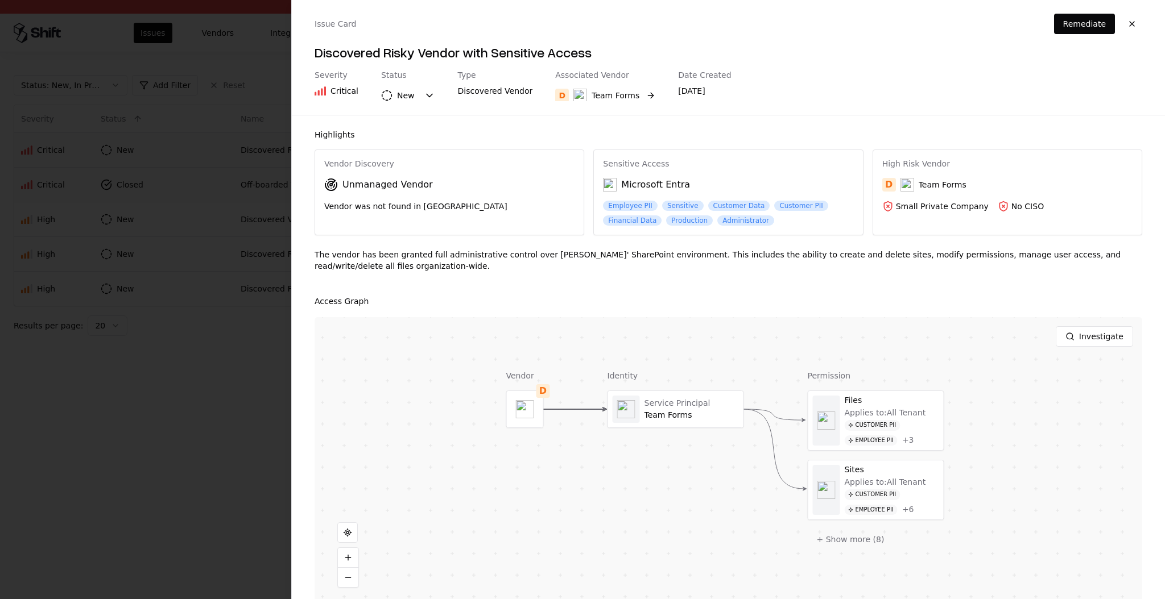
click at [626, 91] on div "Team Forms" at bounding box center [615, 95] width 48 height 11
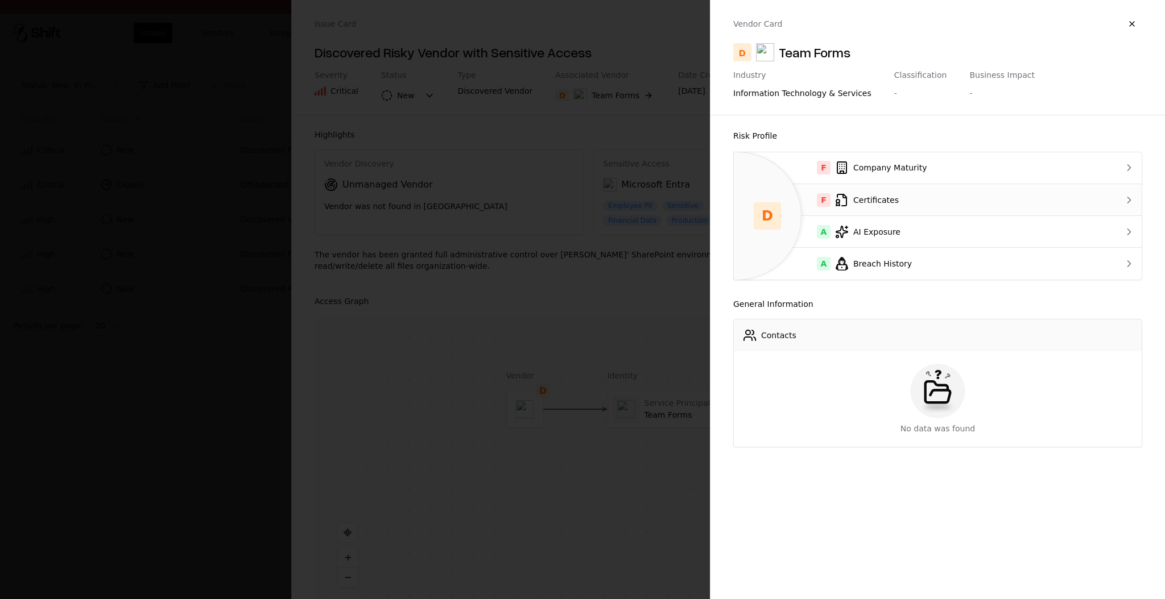
click at [887, 201] on div "F Certificates" at bounding box center [915, 200] width 345 height 14
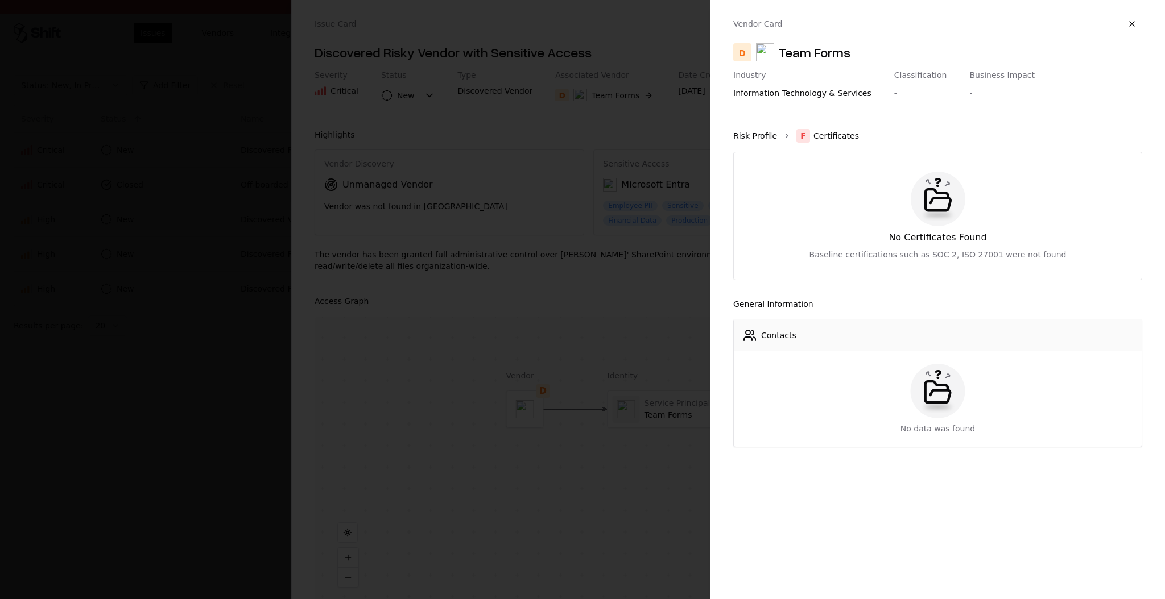
click at [756, 137] on link "Risk Profile" at bounding box center [755, 135] width 44 height 11
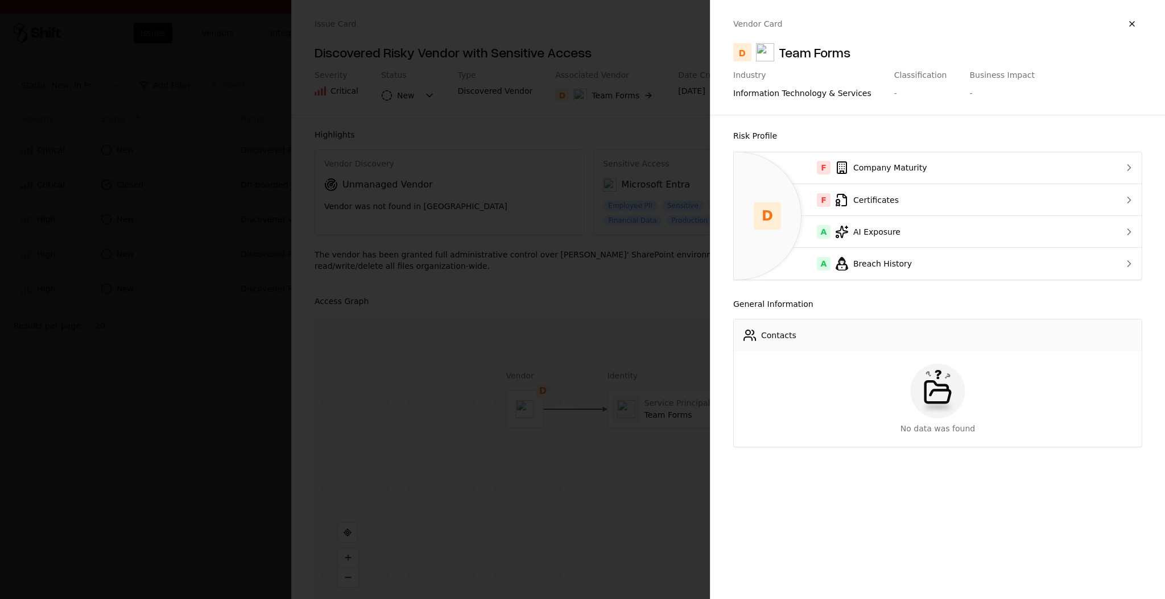
click at [613, 296] on div at bounding box center [582, 299] width 1165 height 599
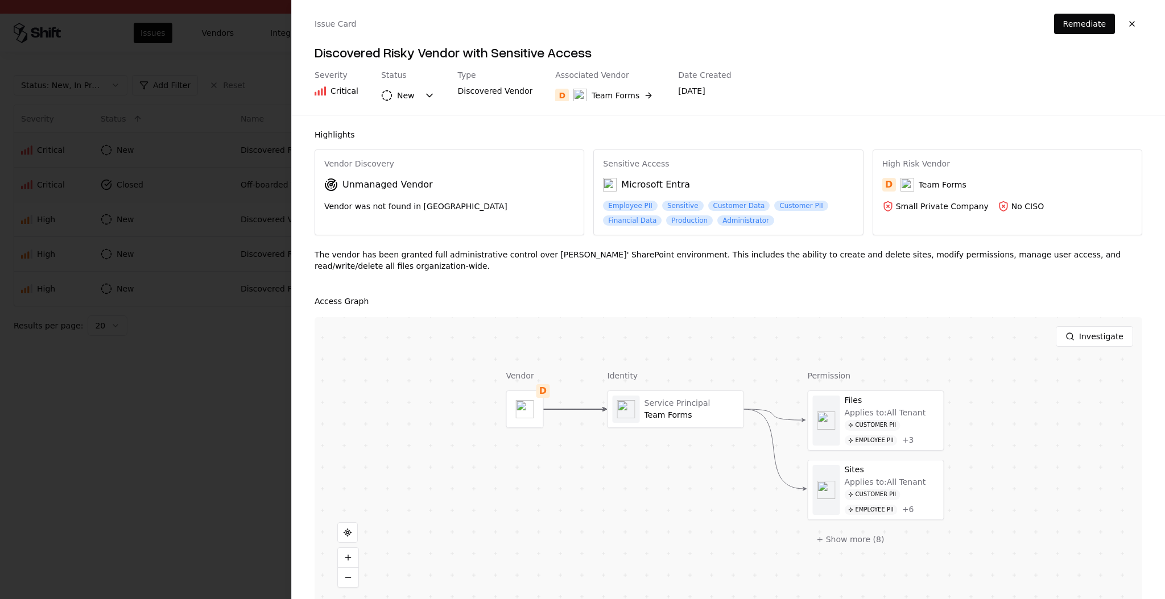
click at [228, 391] on div at bounding box center [582, 299] width 1165 height 599
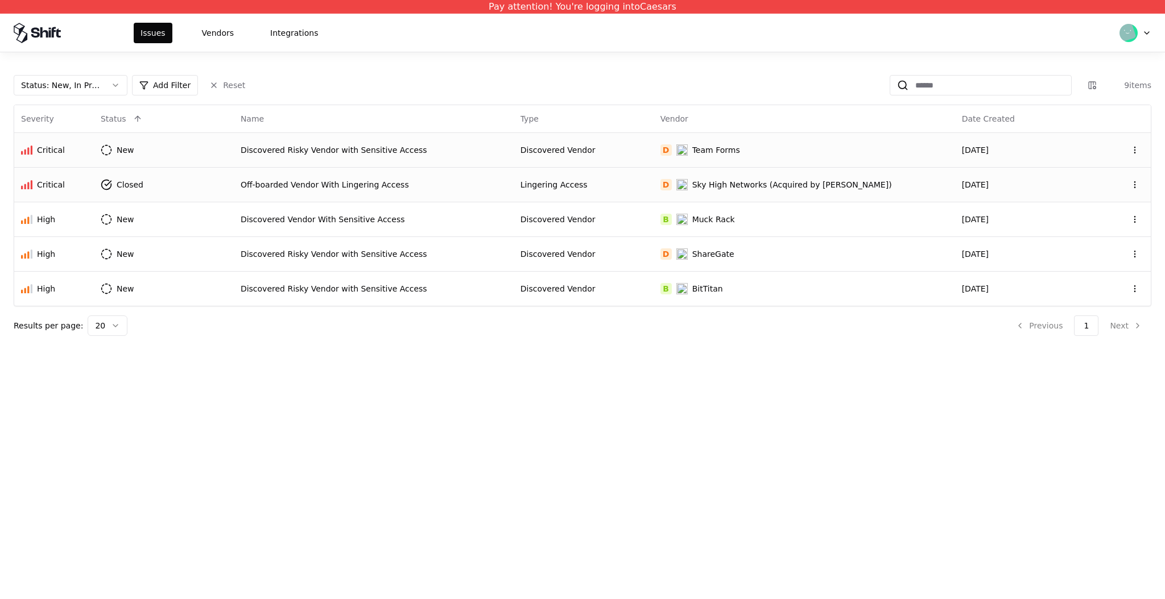
click at [212, 16] on div "Issues Vendors Integrations" at bounding box center [582, 33] width 1165 height 38
click at [209, 39] on button "Vendors" at bounding box center [217, 33] width 45 height 20
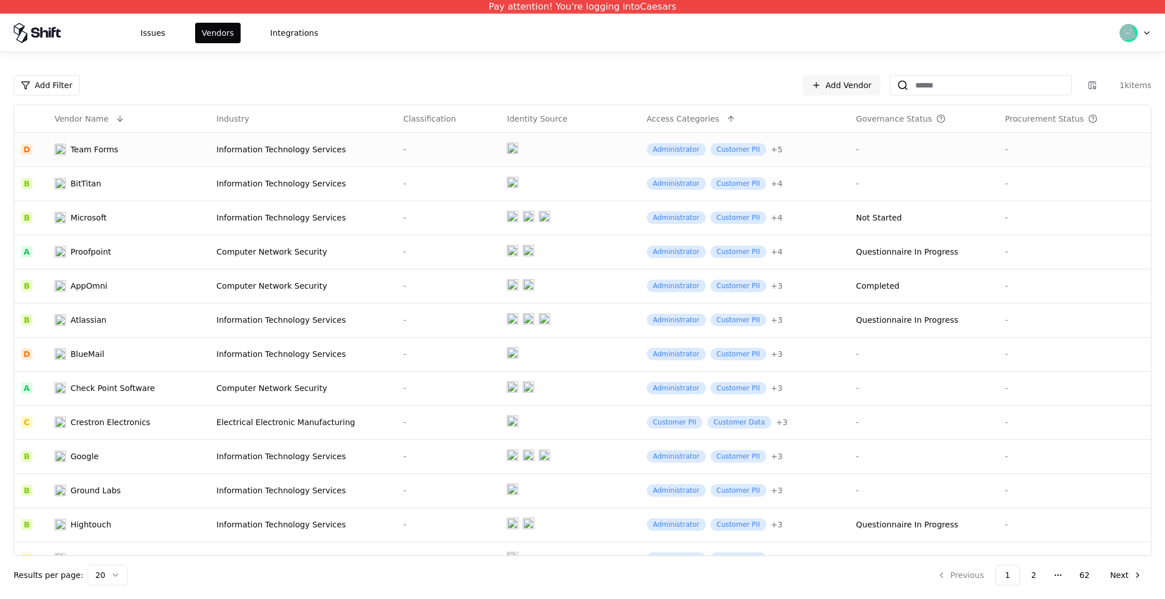
click at [317, 156] on td "Information Technology Services" at bounding box center [303, 150] width 187 height 34
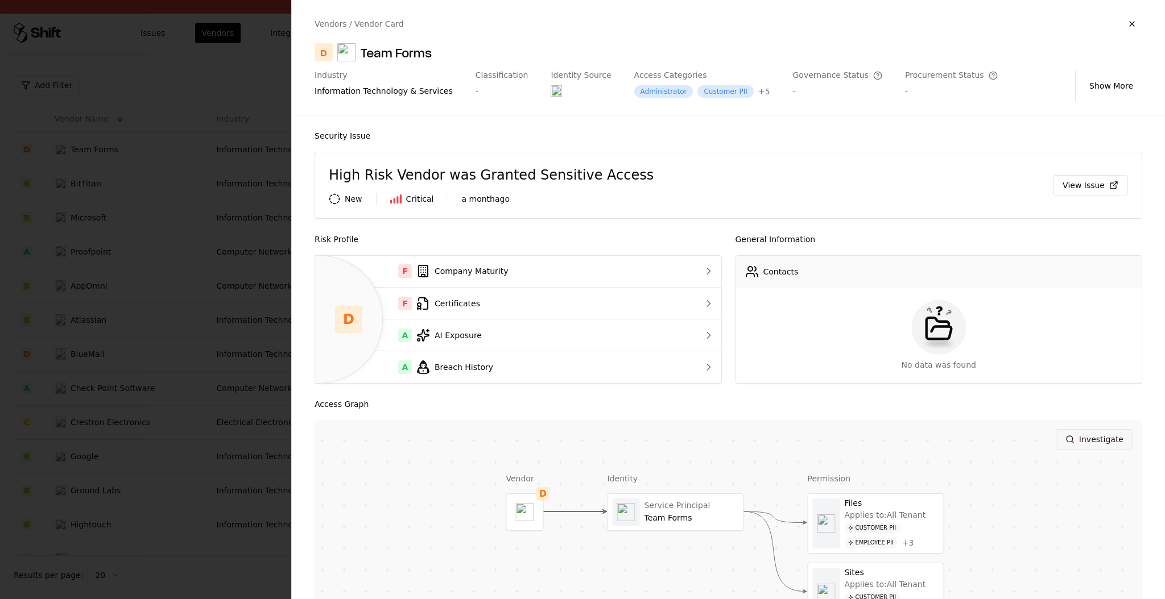
click at [1095, 429] on button "Investigate" at bounding box center [1093, 439] width 77 height 20
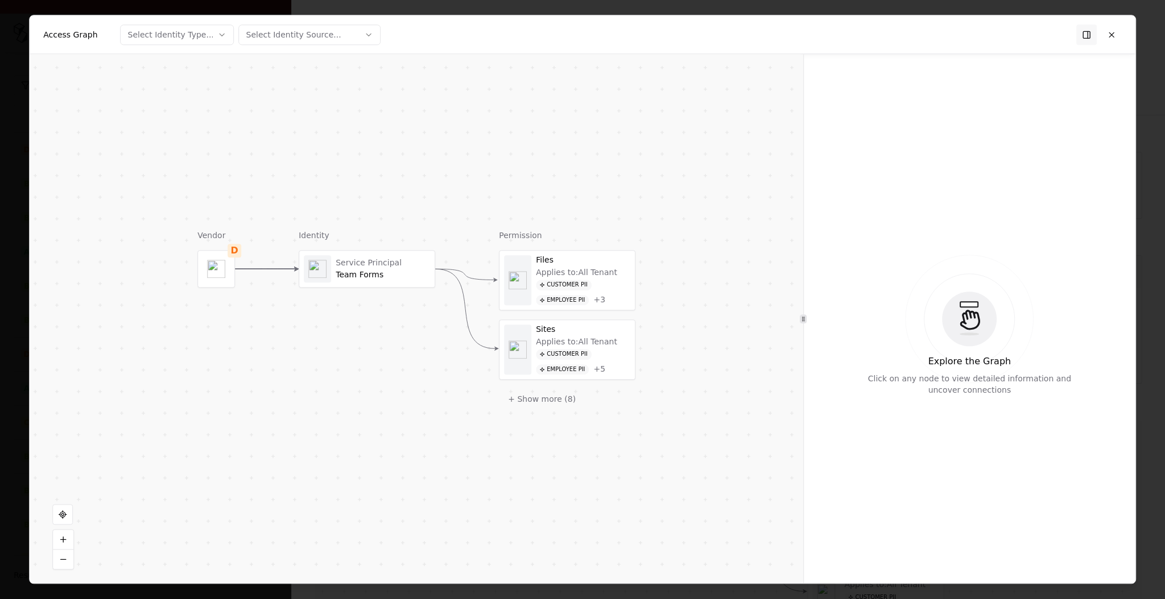
click at [392, 283] on div "Service Principal Team Forms" at bounding box center [366, 269] width 135 height 36
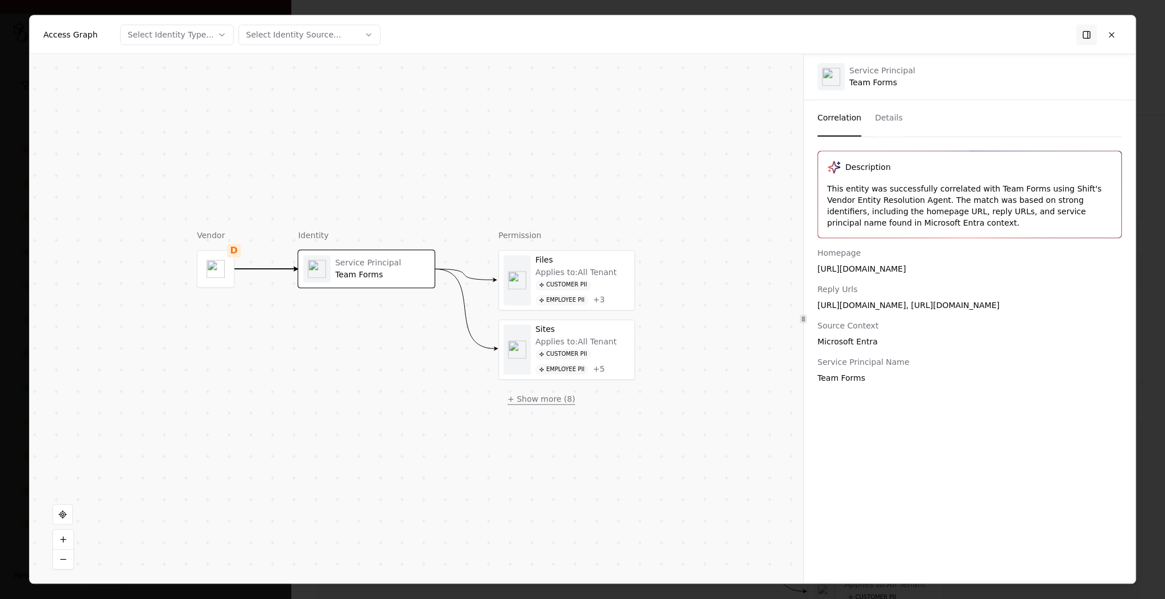
click at [555, 405] on button "+ Show more ( 8 )" at bounding box center [541, 399] width 86 height 20
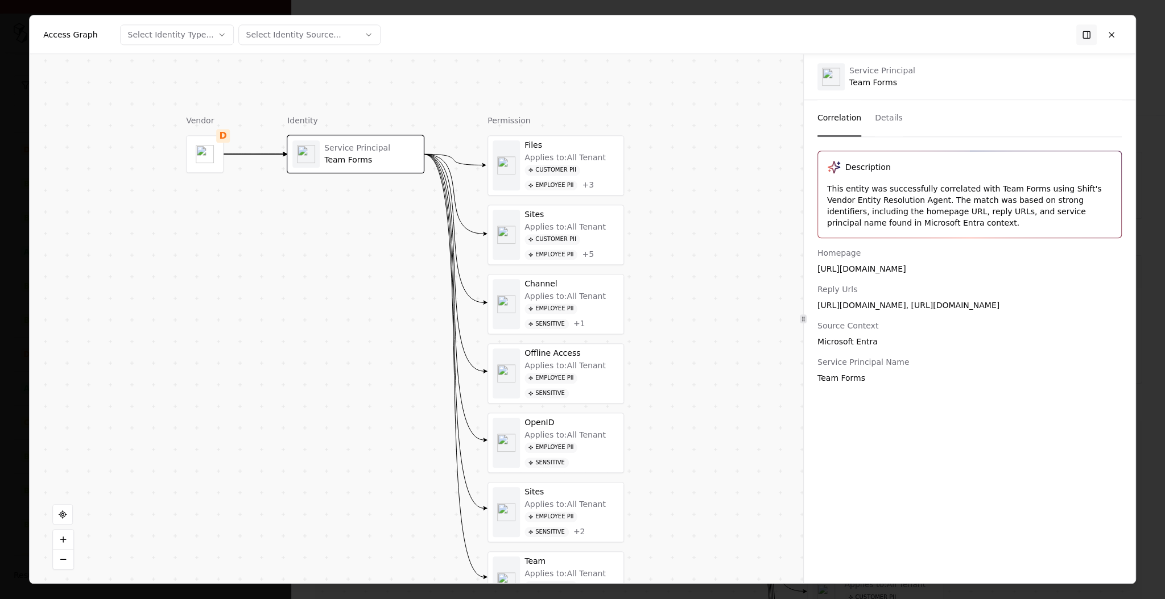
drag, startPoint x: 722, startPoint y: 421, endPoint x: 710, endPoint y: 293, distance: 128.5
click at [710, 293] on div "Vendor D Identity Service Principal Team Forms Permission Files Applies to: All…" at bounding box center [416, 318] width 773 height 529
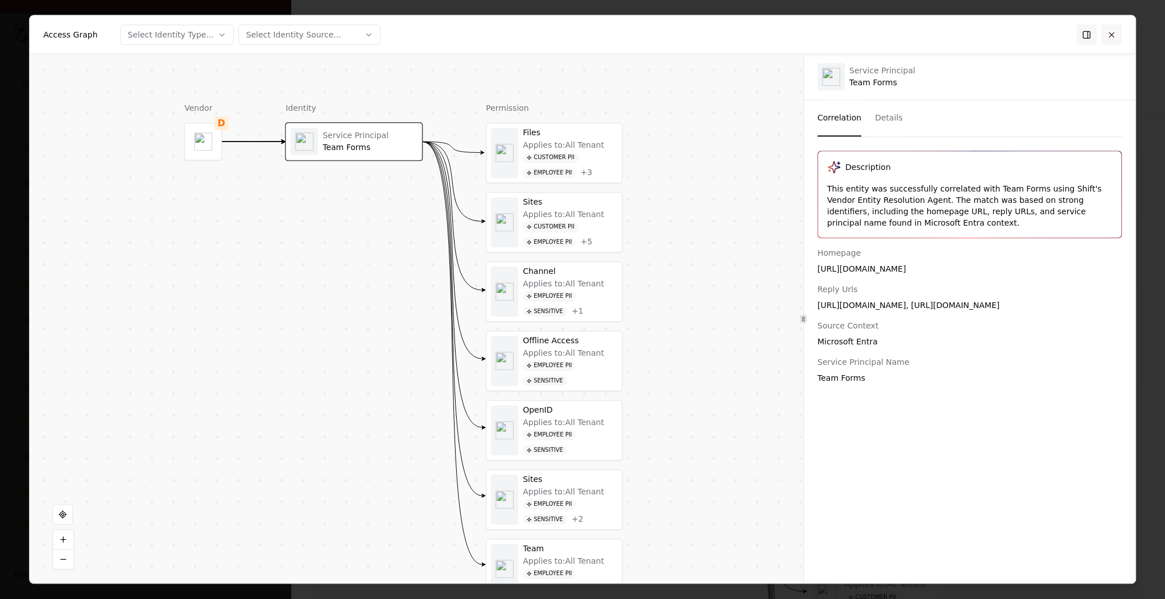
click at [1104, 39] on button at bounding box center [1111, 34] width 20 height 20
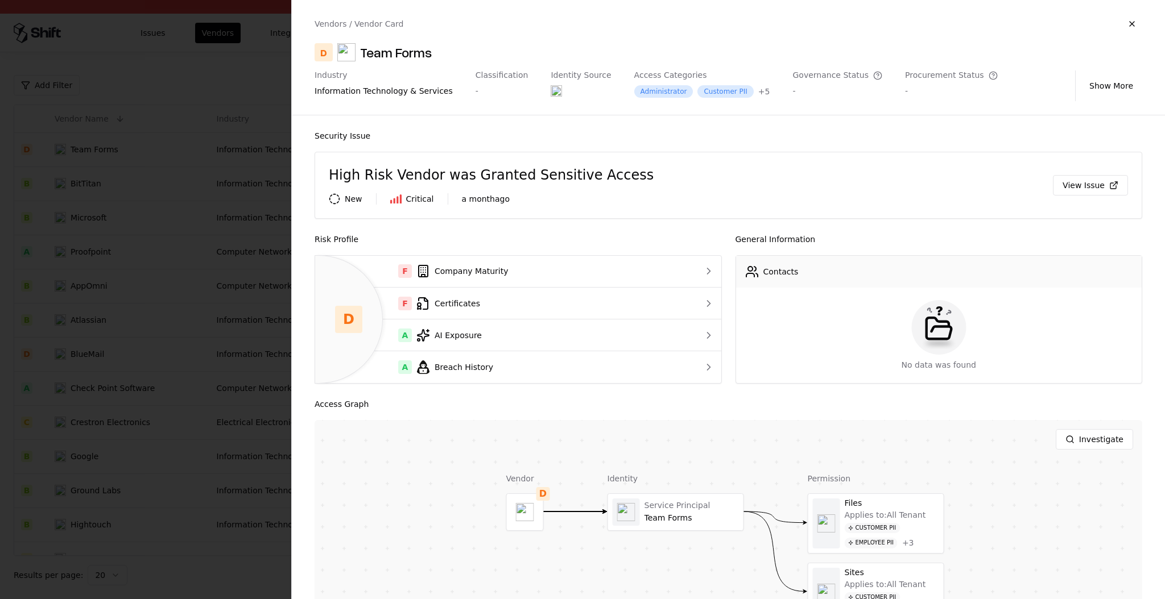
click at [313, 271] on div "Security Issue High Risk Vendor was Granted Sensitive Access New Critical a mon…" at bounding box center [728, 357] width 873 height 485
click at [246, 263] on div at bounding box center [582, 299] width 1165 height 599
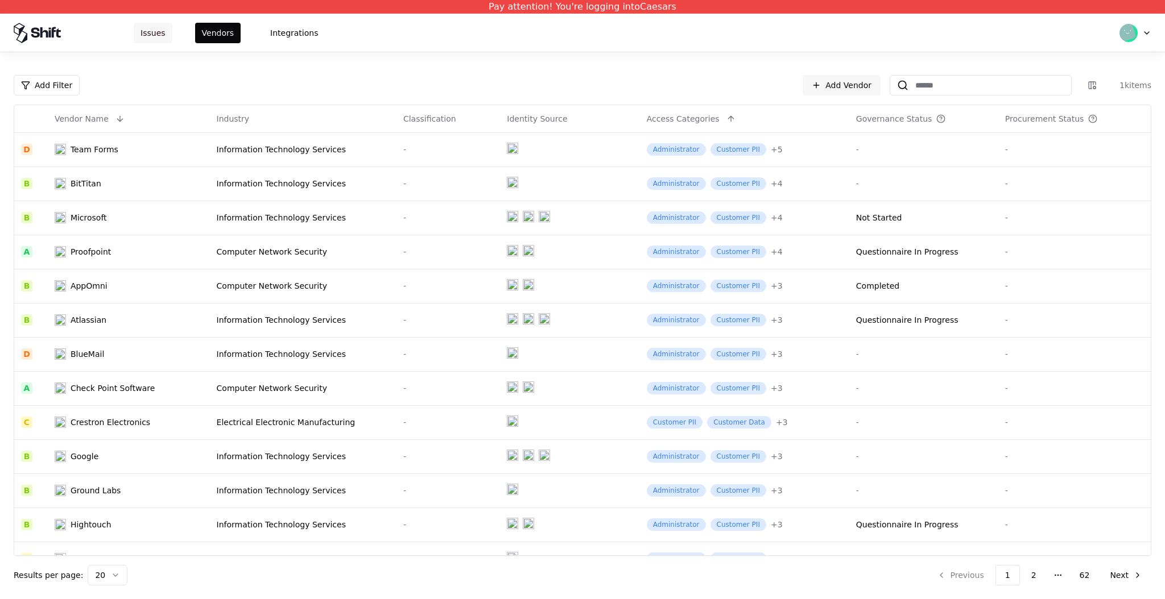
click at [147, 38] on button "Issues" at bounding box center [153, 33] width 39 height 20
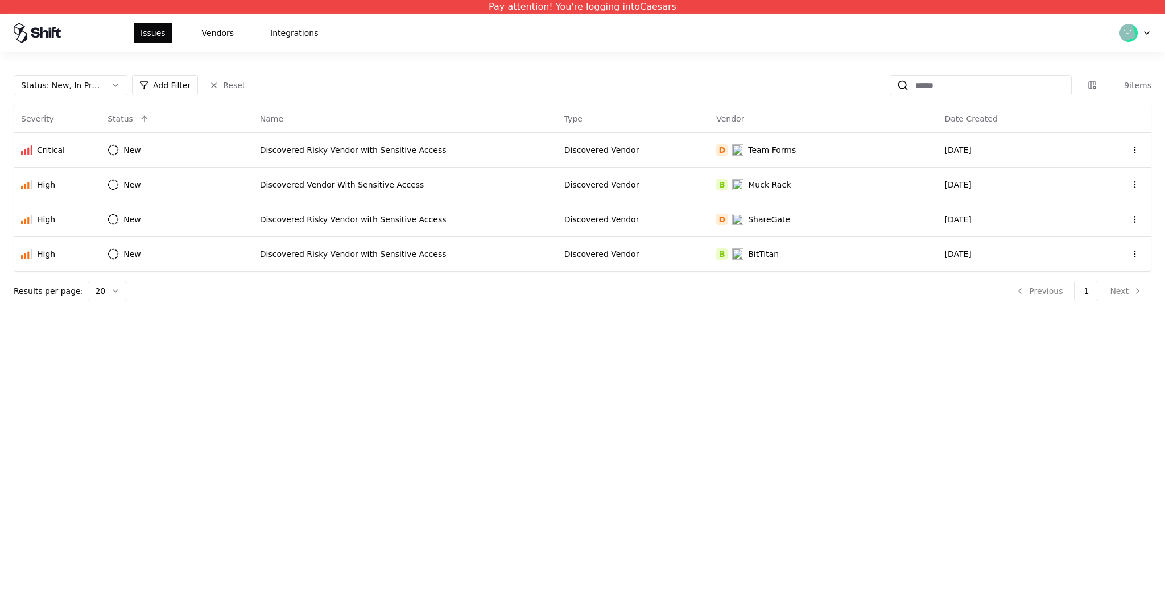
click at [123, 73] on div "Status : New, In Progress Add Filter Reset 9 items Severity Status Name Type Ve…" at bounding box center [582, 183] width 1165 height 263
click at [117, 77] on button "Status : New, In Progress" at bounding box center [71, 85] width 114 height 20
click at [88, 192] on div "Draft" at bounding box center [70, 197] width 108 height 23
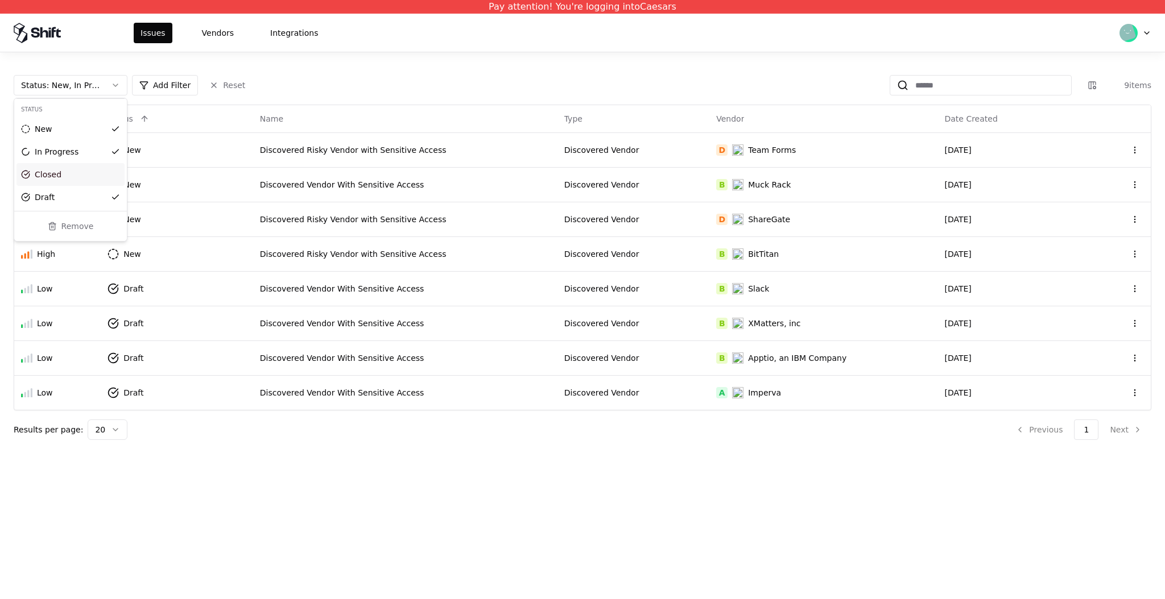
click at [101, 173] on div "Closed" at bounding box center [70, 174] width 108 height 23
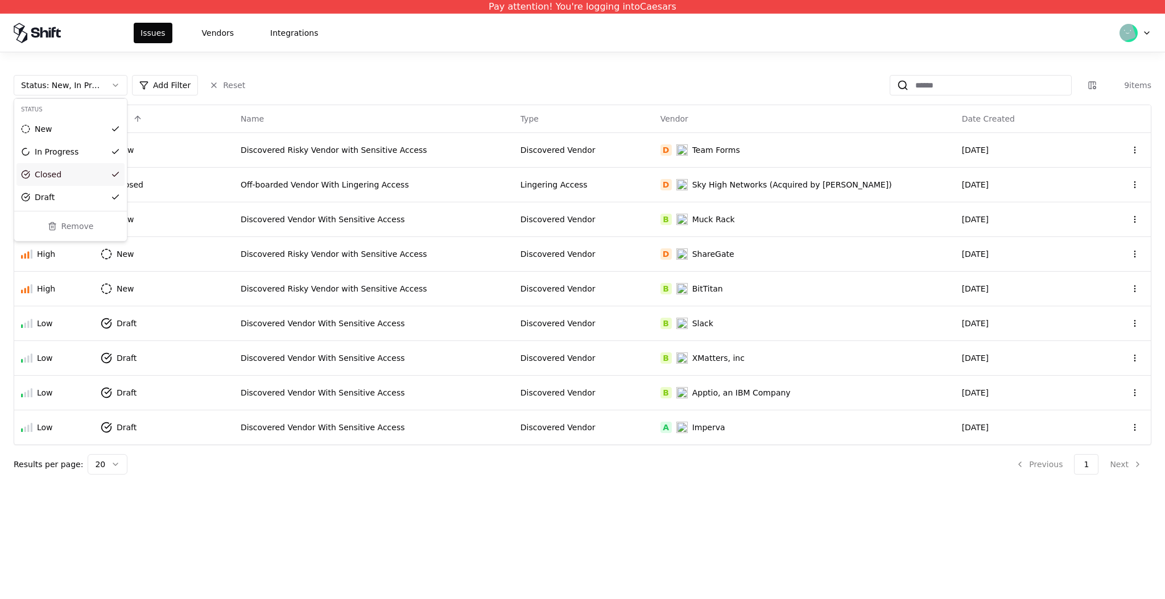
click at [409, 478] on html "Pay attention! You're logging into Caesars Issues Vendors Integrations Status :…" at bounding box center [582, 299] width 1165 height 599
click at [653, 365] on td "Discovered Vendor" at bounding box center [584, 358] width 140 height 35
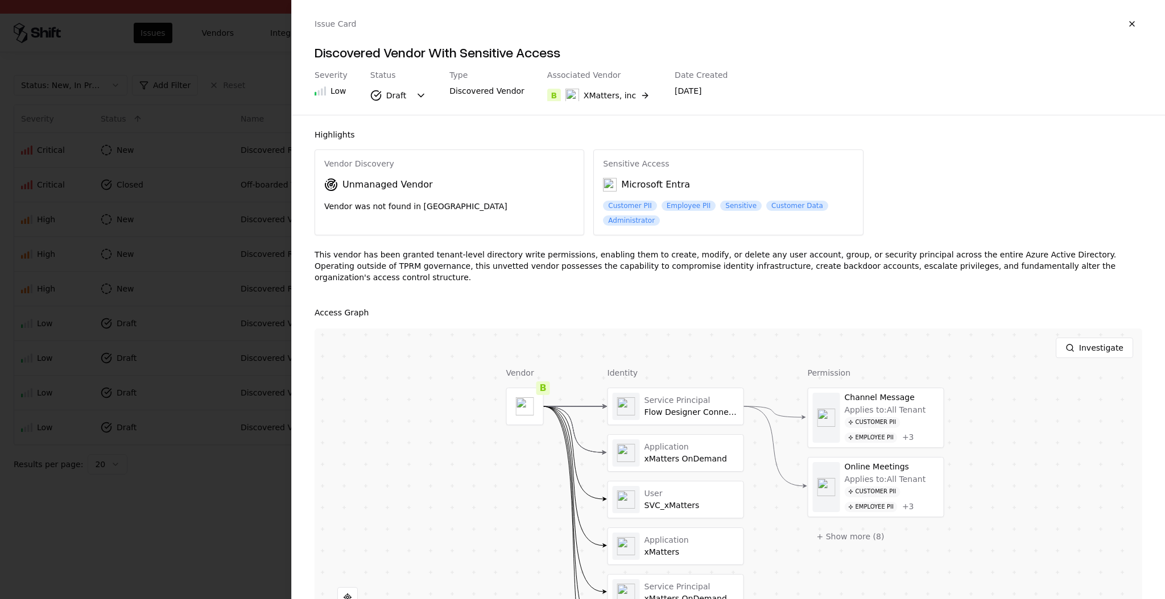
click at [136, 400] on div at bounding box center [582, 299] width 1165 height 599
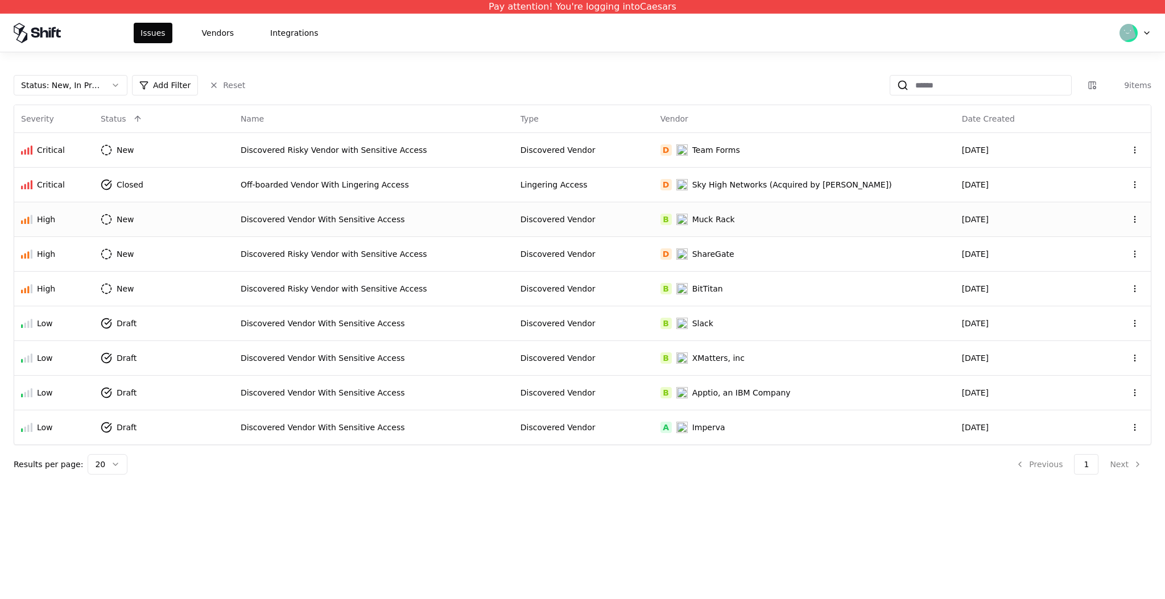
click at [496, 217] on div "Discovered Vendor With Sensitive Access" at bounding box center [374, 219] width 266 height 11
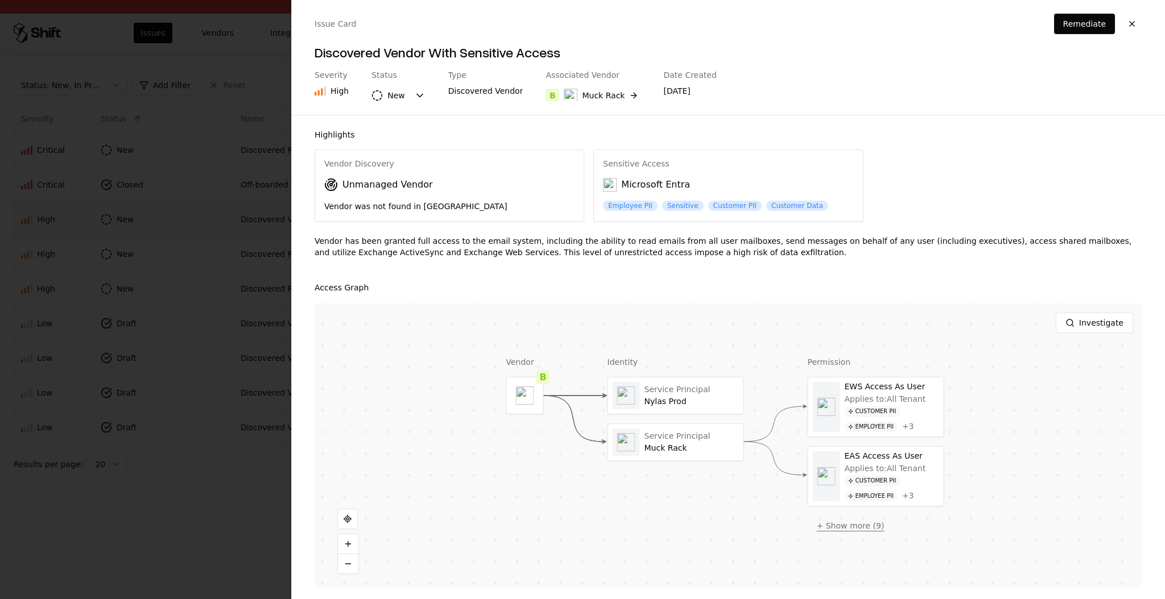
click at [823, 524] on button "+ Show more ( 9 )" at bounding box center [851, 526] width 86 height 20
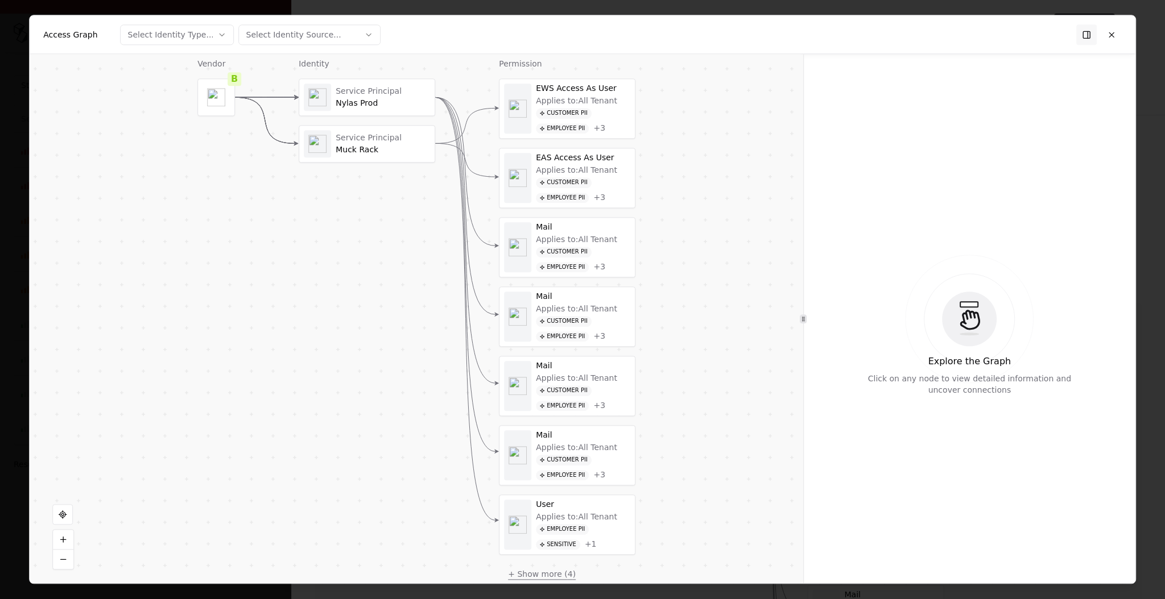
click at [565, 573] on button "+ Show more ( 4 )" at bounding box center [542, 574] width 86 height 20
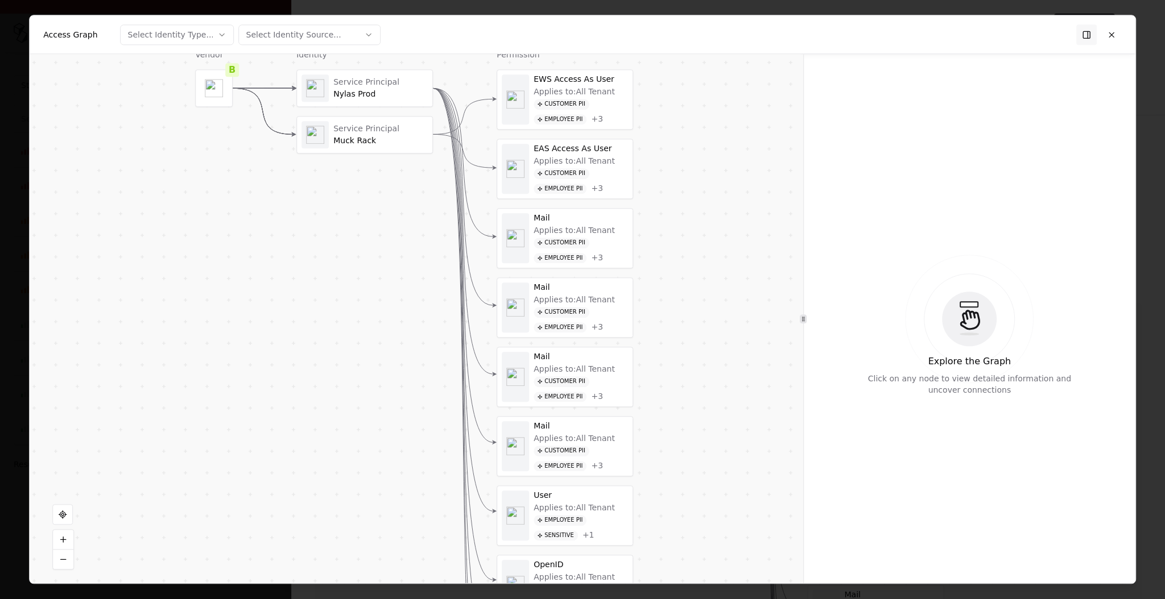
drag, startPoint x: 721, startPoint y: 492, endPoint x: 717, endPoint y: 474, distance: 18.2
click at [717, 474] on div "Vendor B Identity Service Principal Nylas Prod Service Principal Muck Rack Perm…" at bounding box center [416, 318] width 773 height 529
drag, startPoint x: 712, startPoint y: 438, endPoint x: 713, endPoint y: 453, distance: 14.8
click at [713, 453] on div "Vendor B Identity Service Principal Nylas Prod Service Principal Muck Rack Perm…" at bounding box center [416, 318] width 773 height 529
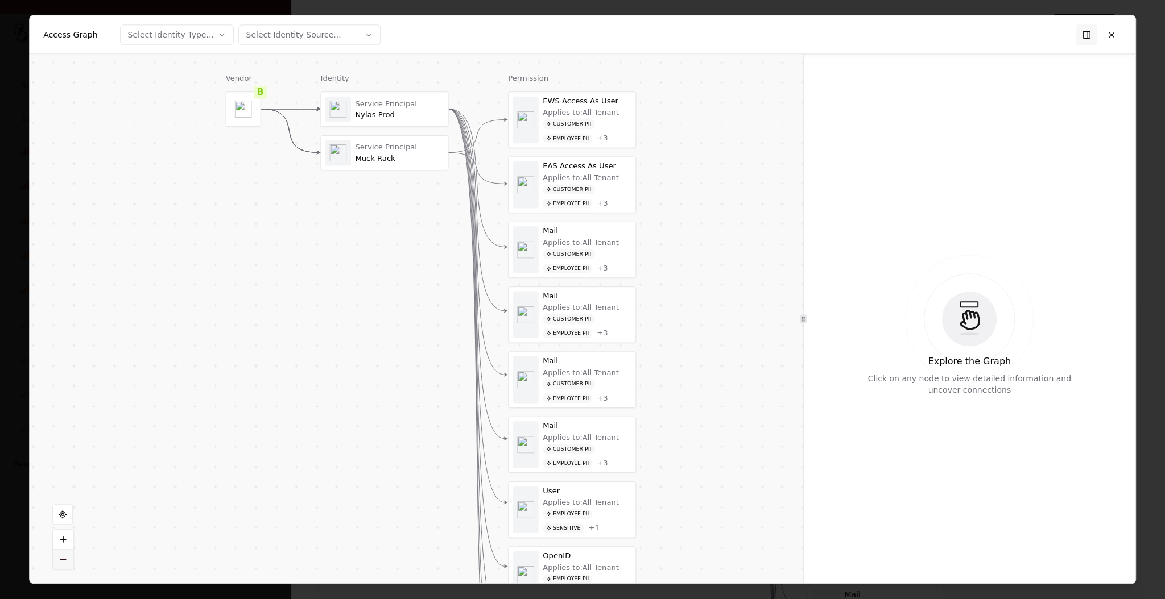
click at [72, 558] on button at bounding box center [63, 559] width 20 height 19
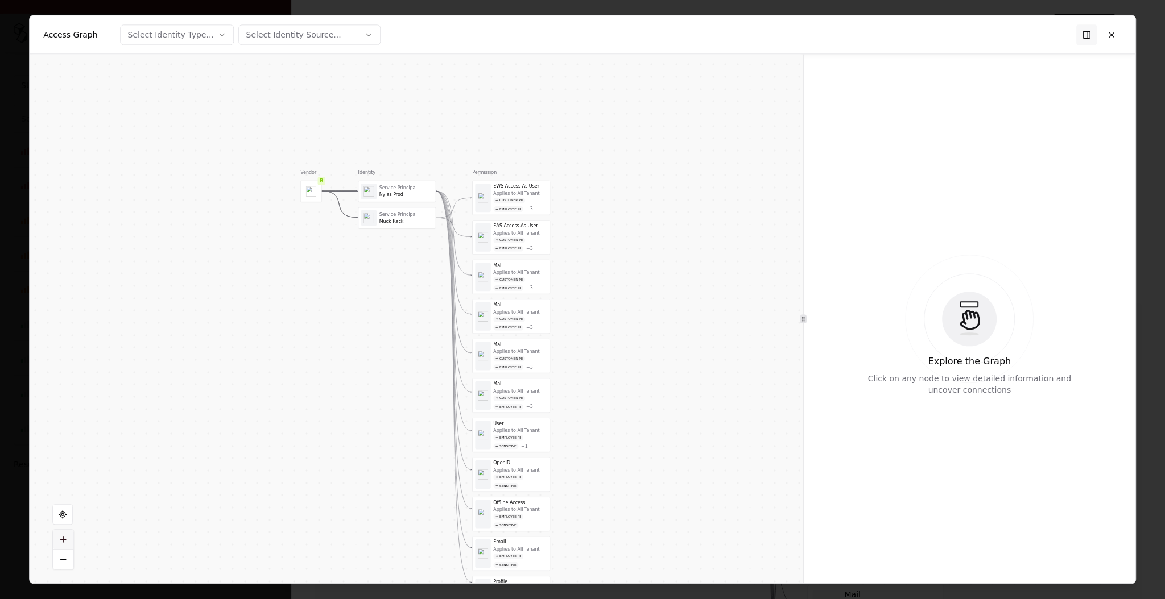
click at [65, 543] on button at bounding box center [63, 540] width 20 height 19
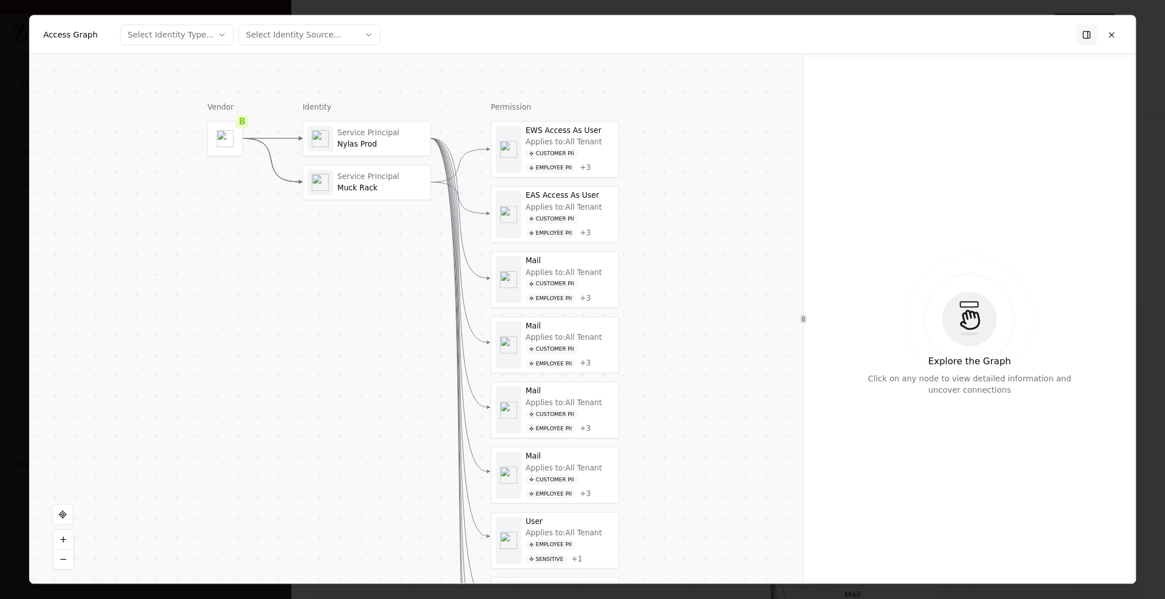
click at [388, 189] on div "Muck Rack" at bounding box center [381, 188] width 89 height 9
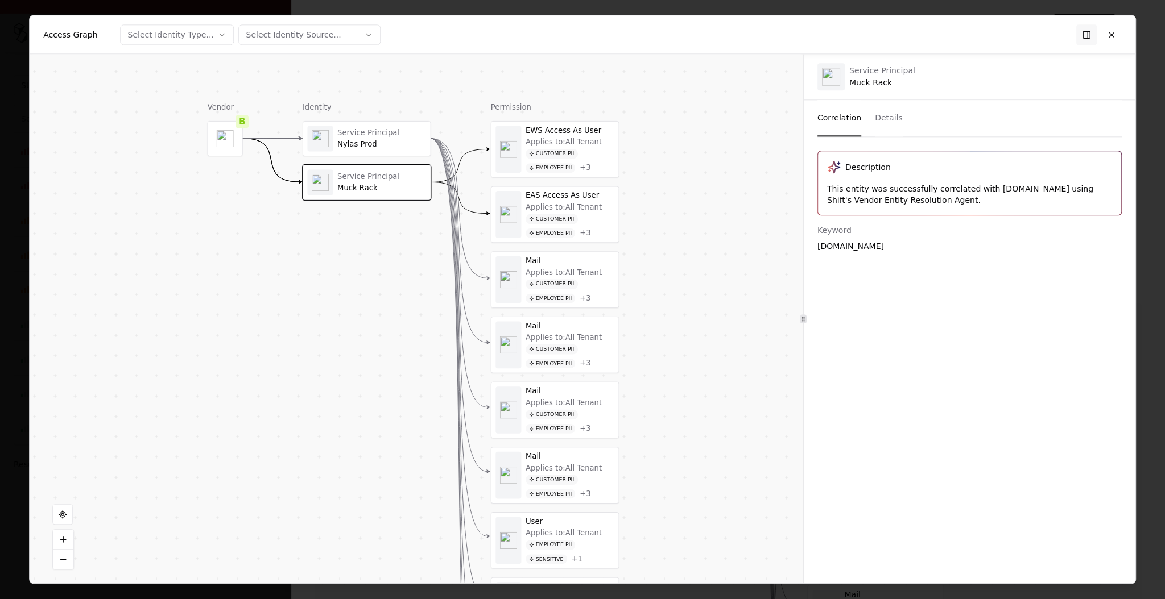
click at [889, 124] on button "Details" at bounding box center [889, 118] width 28 height 36
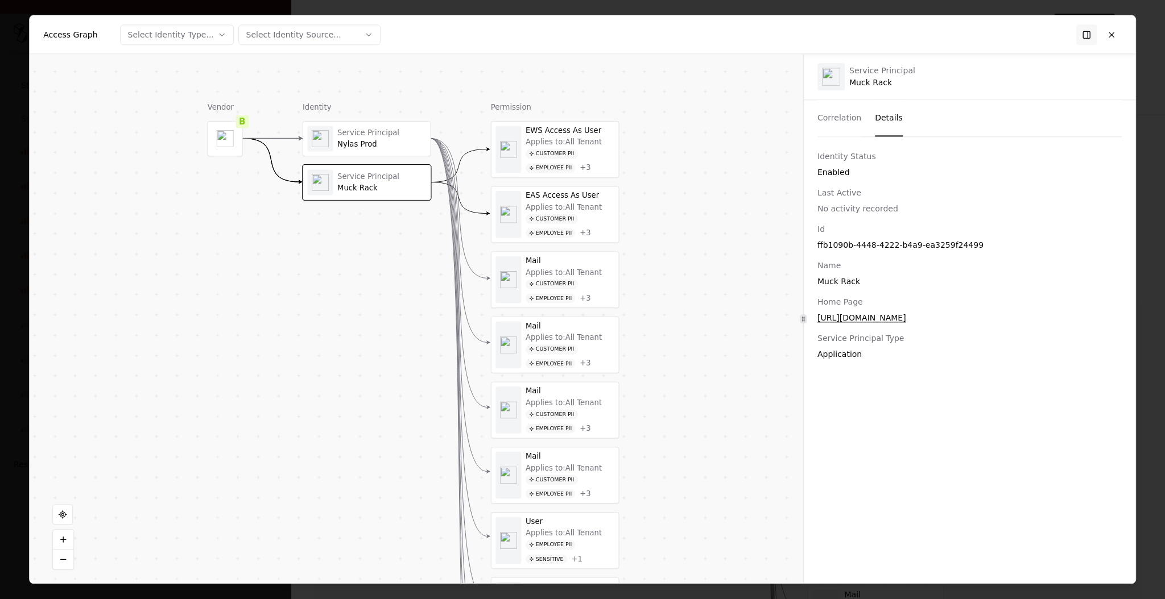
click at [389, 146] on div "Nylas Prod" at bounding box center [381, 144] width 89 height 9
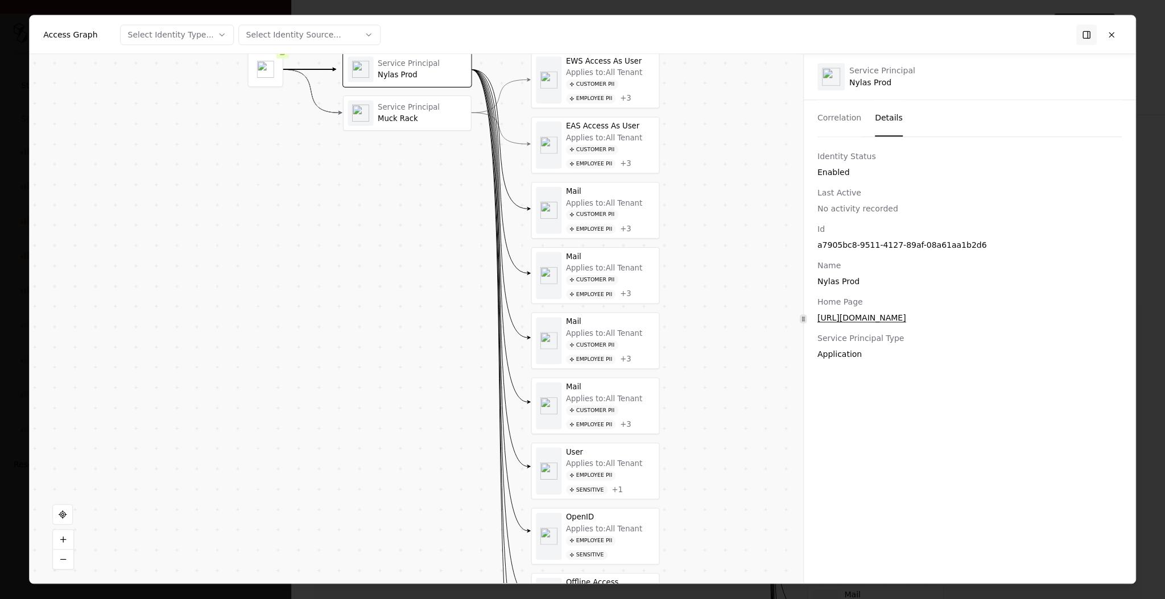
drag, startPoint x: 735, startPoint y: 442, endPoint x: 723, endPoint y: 401, distance: 42.7
click at [723, 401] on div "Vendor B Identity Service Principal Nylas Prod Service Principal Muck Rack Perm…" at bounding box center [416, 318] width 773 height 529
click at [1115, 33] on button at bounding box center [1111, 34] width 20 height 20
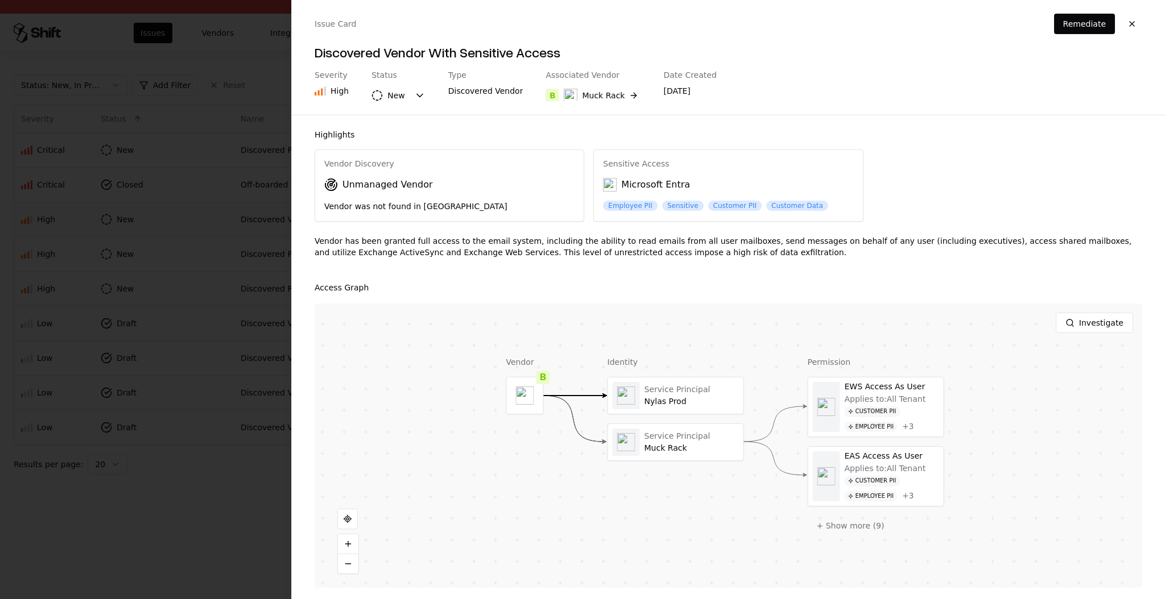
click at [122, 337] on div at bounding box center [582, 299] width 1165 height 599
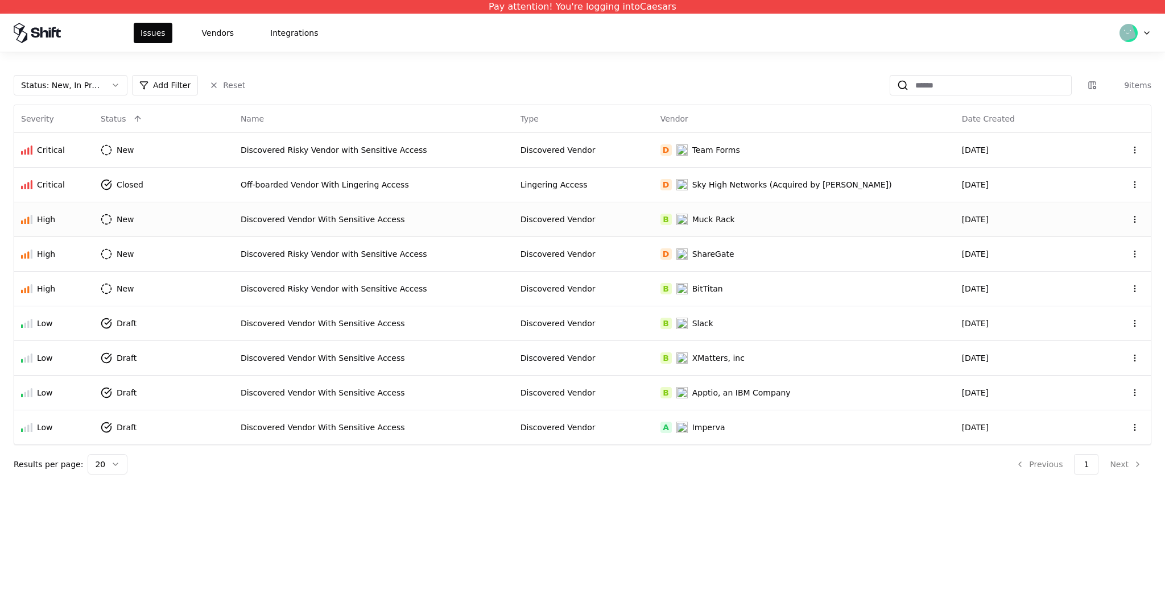
click at [615, 214] on div "Discovered Vendor" at bounding box center [583, 219] width 126 height 11
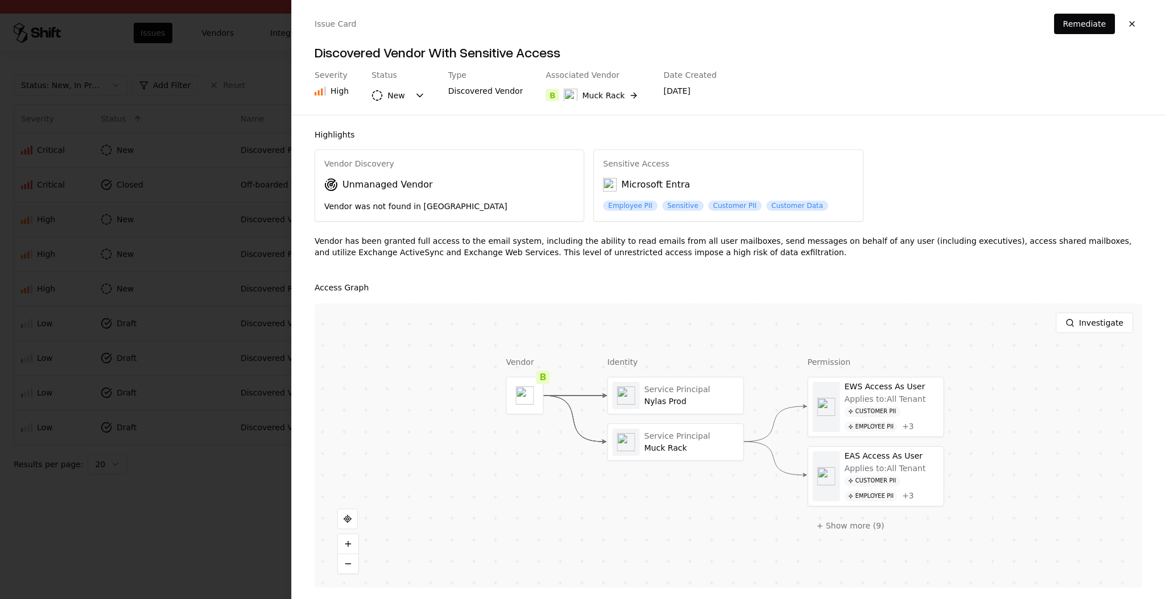
click at [397, 188] on div "Unmanaged Vendor" at bounding box center [387, 185] width 90 height 14
click at [404, 204] on div "Vendor was not found in [GEOGRAPHIC_DATA]" at bounding box center [449, 206] width 250 height 11
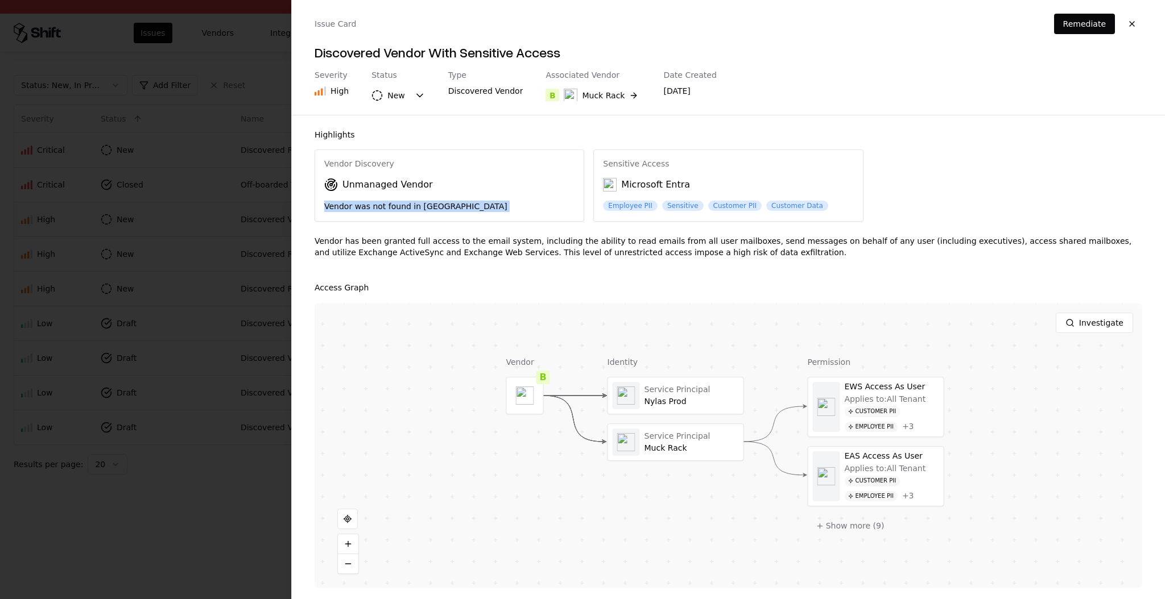
click at [404, 204] on div "Vendor was not found in [GEOGRAPHIC_DATA]" at bounding box center [449, 206] width 250 height 11
click at [147, 276] on div at bounding box center [582, 299] width 1165 height 599
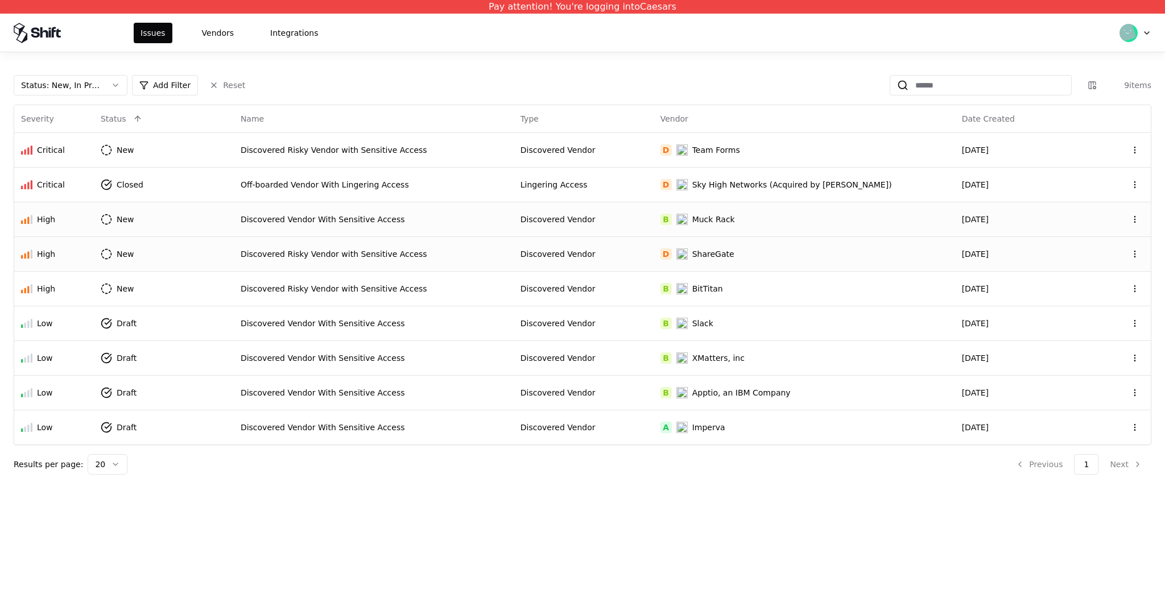
click at [653, 245] on td "Discovered Vendor" at bounding box center [584, 254] width 140 height 35
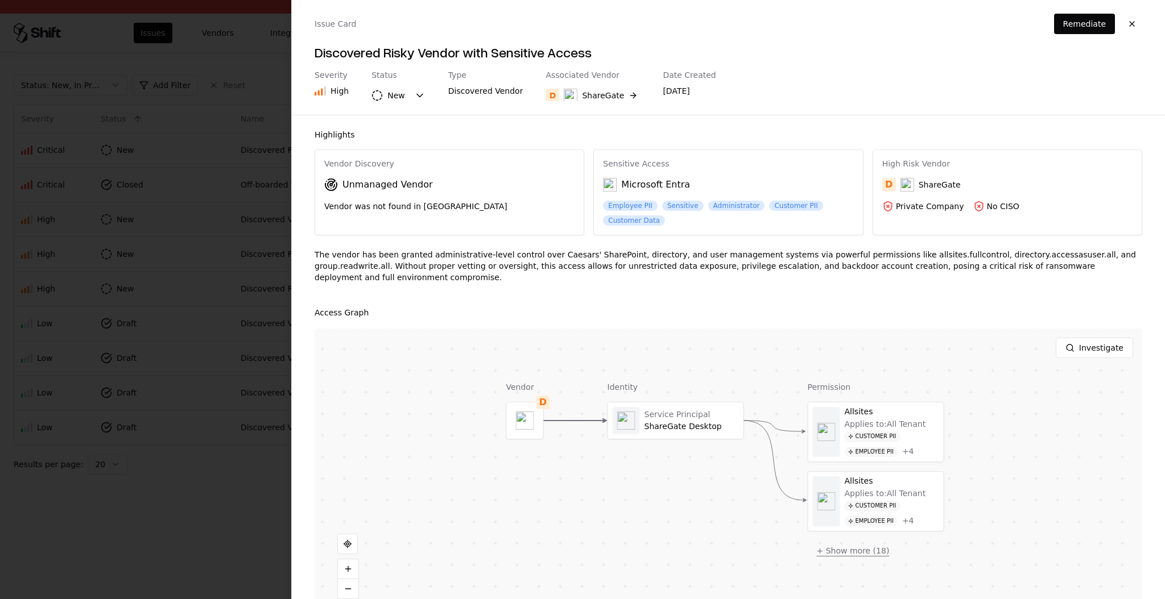
click at [859, 550] on button "+ Show more ( 18 )" at bounding box center [853, 551] width 91 height 20
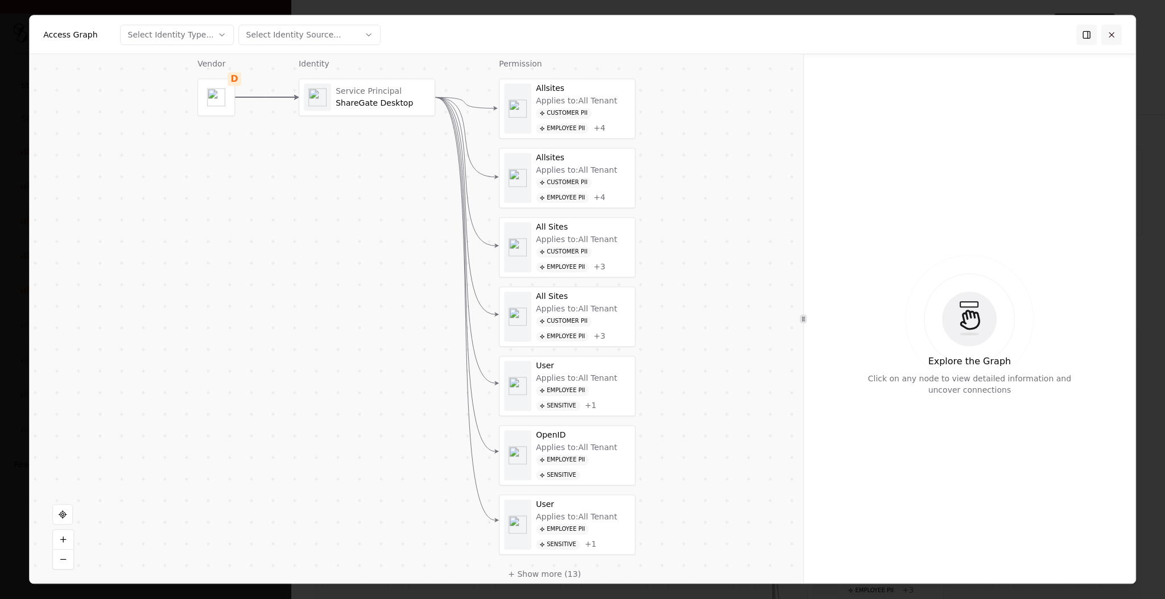
click at [1119, 35] on button at bounding box center [1111, 34] width 20 height 20
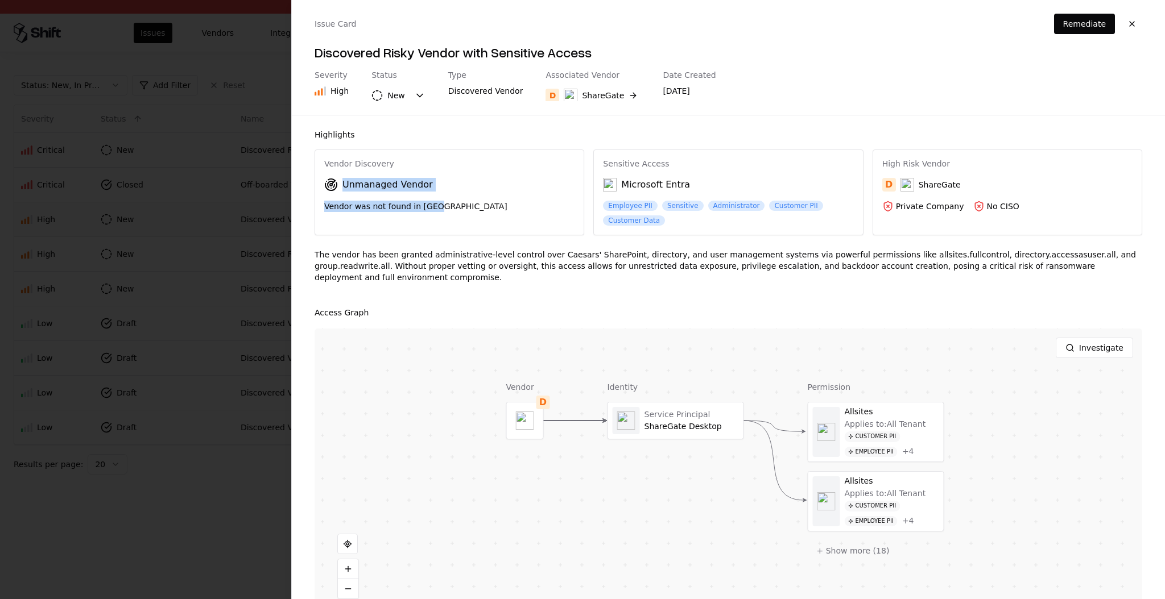
drag, startPoint x: 441, startPoint y: 202, endPoint x: 329, endPoint y: 184, distance: 113.4
click at [329, 184] on div "Vendor Discovery Unmanaged Vendor Vendor was not found in [GEOGRAPHIC_DATA]" at bounding box center [449, 186] width 268 height 72
click at [789, 374] on div "Vendor D Identity Service Principal ShareGate Desktop Permission Allsites Appli…" at bounding box center [727, 471] width 827 height 284
click at [924, 432] on div at bounding box center [875, 432] width 135 height 59
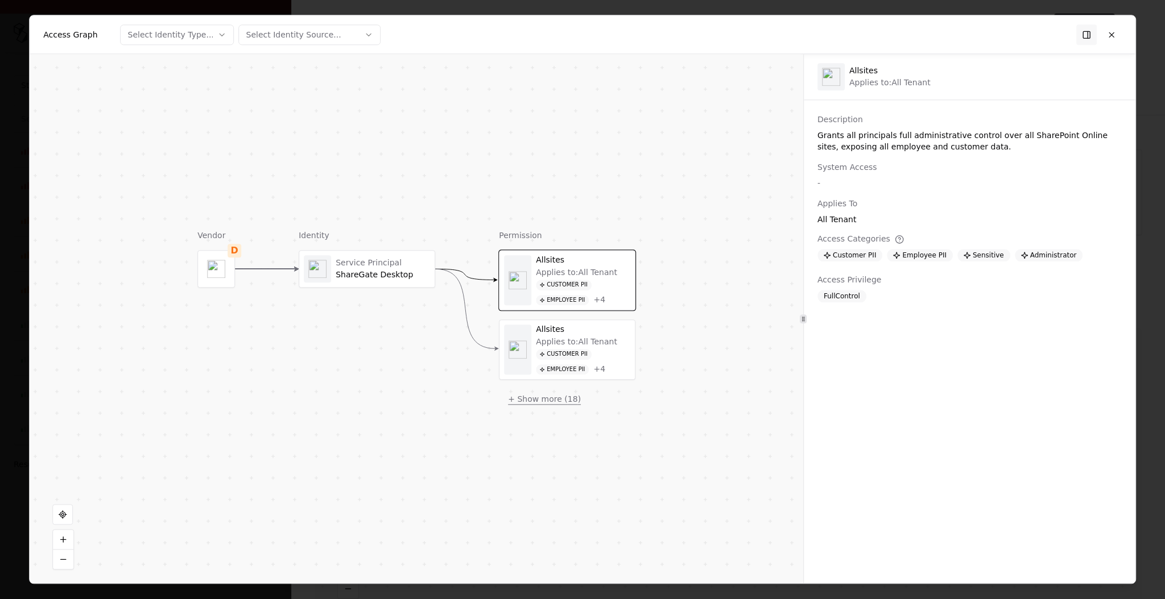
click at [547, 400] on button "+ Show more ( 18 )" at bounding box center [544, 399] width 91 height 20
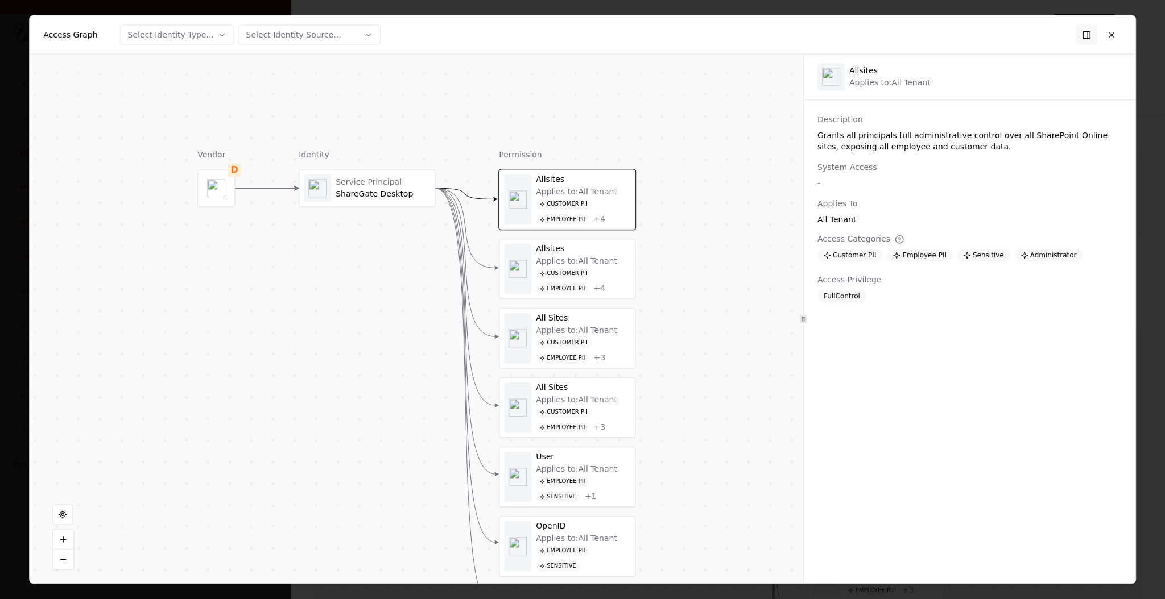
drag, startPoint x: 637, startPoint y: 409, endPoint x: 637, endPoint y: 328, distance: 80.8
click at [637, 328] on div "Vendor D Identity Service Principal ShareGate Desktop Permission Allsites Appli…" at bounding box center [416, 318] width 773 height 529
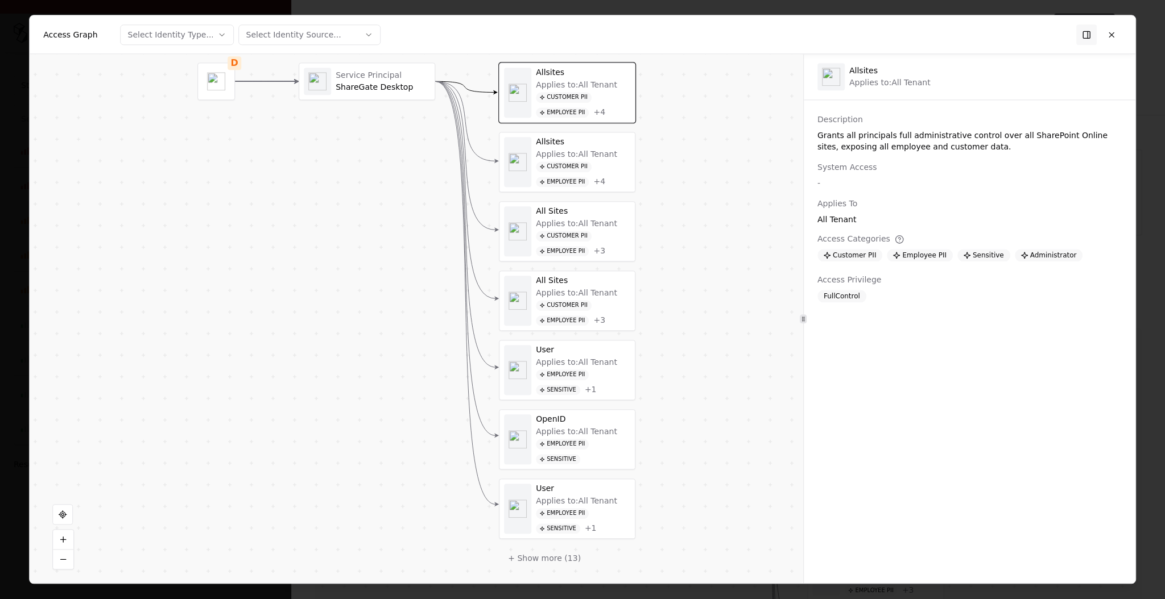
drag, startPoint x: 646, startPoint y: 323, endPoint x: 646, endPoint y: 217, distance: 106.3
click at [646, 217] on div "Vendor D Identity Service Principal ShareGate Desktop Permission Allsites Appli…" at bounding box center [416, 318] width 773 height 529
click at [562, 556] on button "+ Show more ( 13 )" at bounding box center [544, 559] width 91 height 20
click at [602, 172] on div "Customer PII Employee PII + 4" at bounding box center [583, 175] width 94 height 26
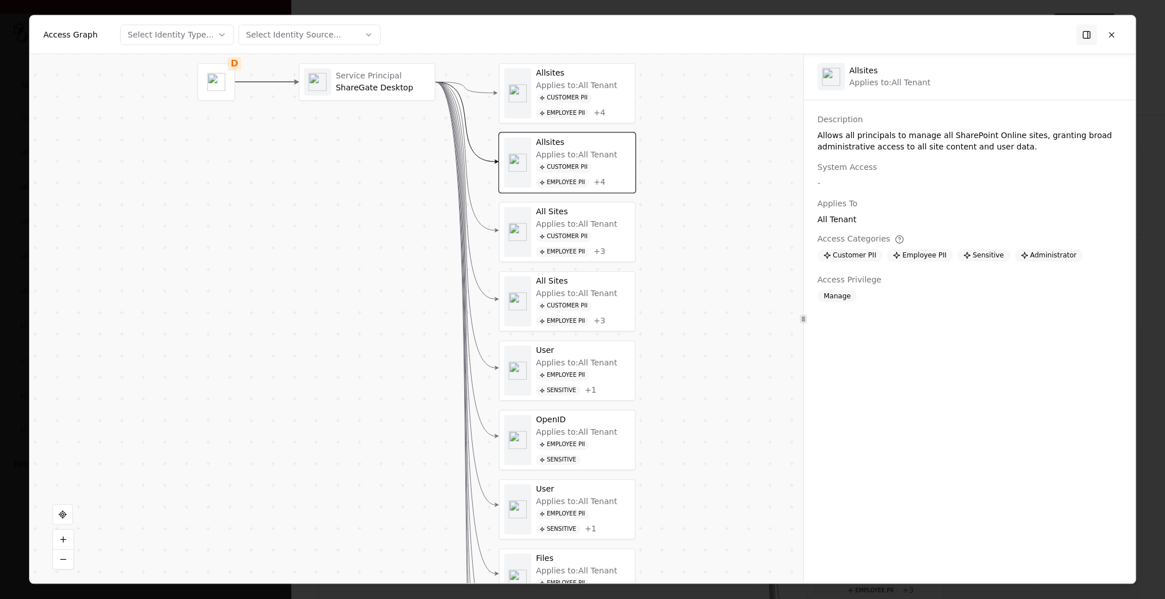
click at [598, 220] on div "Applies to: All Tenant" at bounding box center [576, 225] width 81 height 10
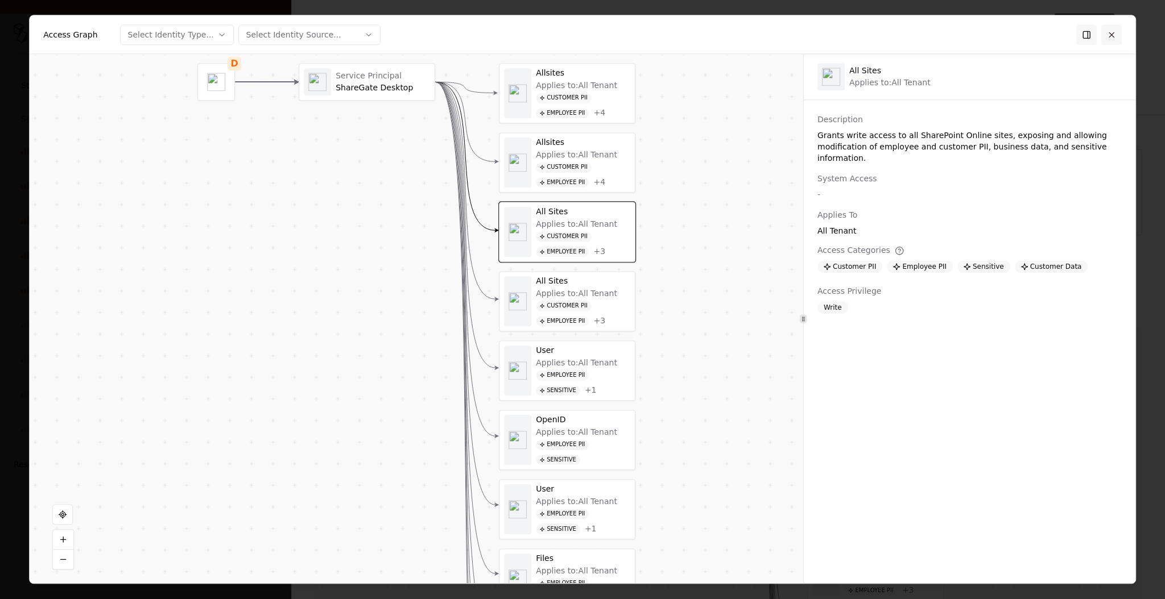
click at [1112, 35] on button at bounding box center [1111, 34] width 20 height 20
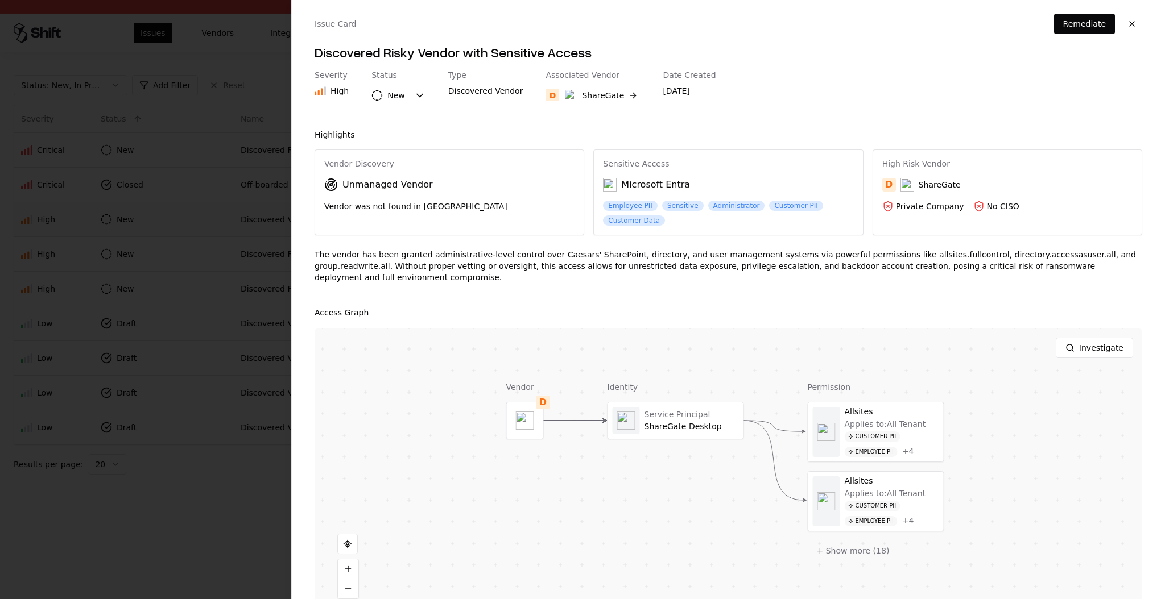
click at [185, 269] on div at bounding box center [582, 299] width 1165 height 599
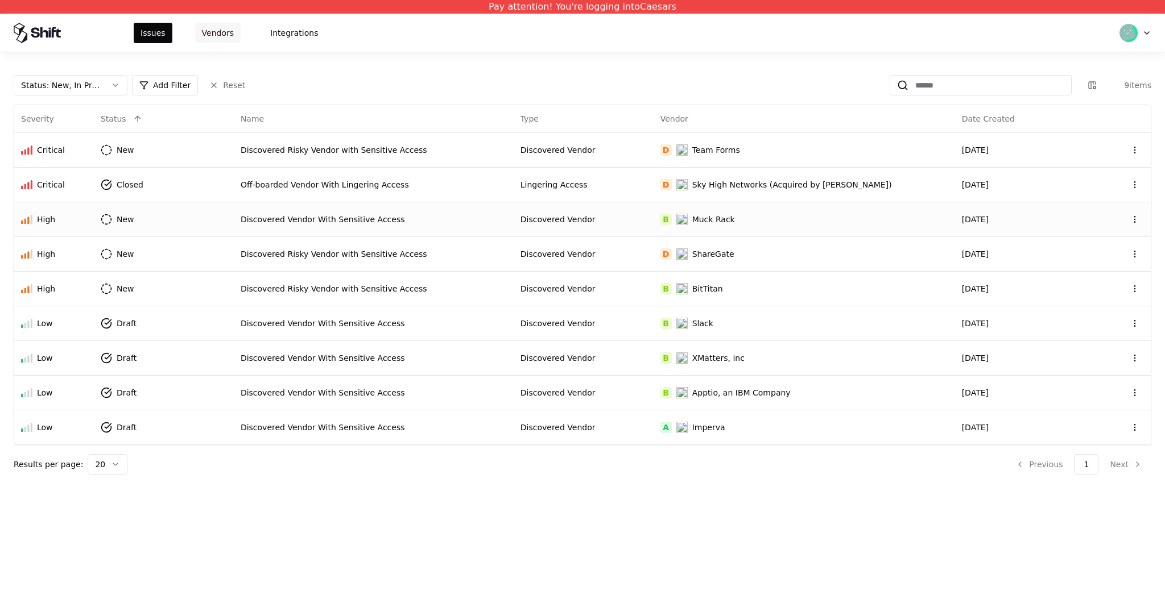
click at [223, 33] on button "Vendors" at bounding box center [217, 33] width 45 height 20
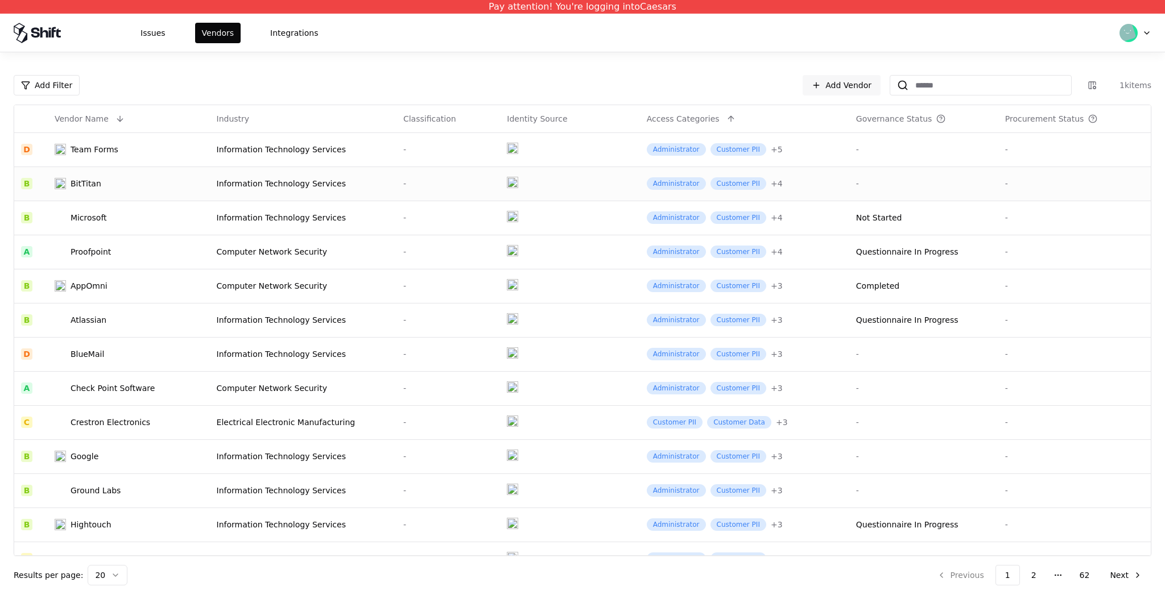
click at [180, 181] on td "BitTitan" at bounding box center [129, 184] width 162 height 34
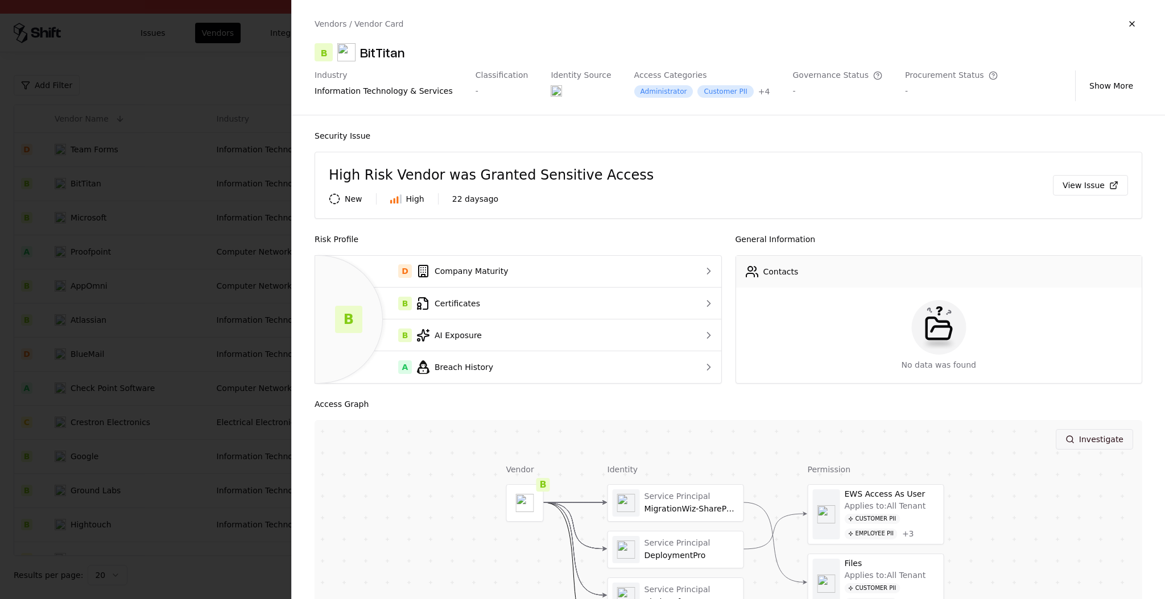
click at [1094, 442] on button "Investigate" at bounding box center [1093, 439] width 77 height 20
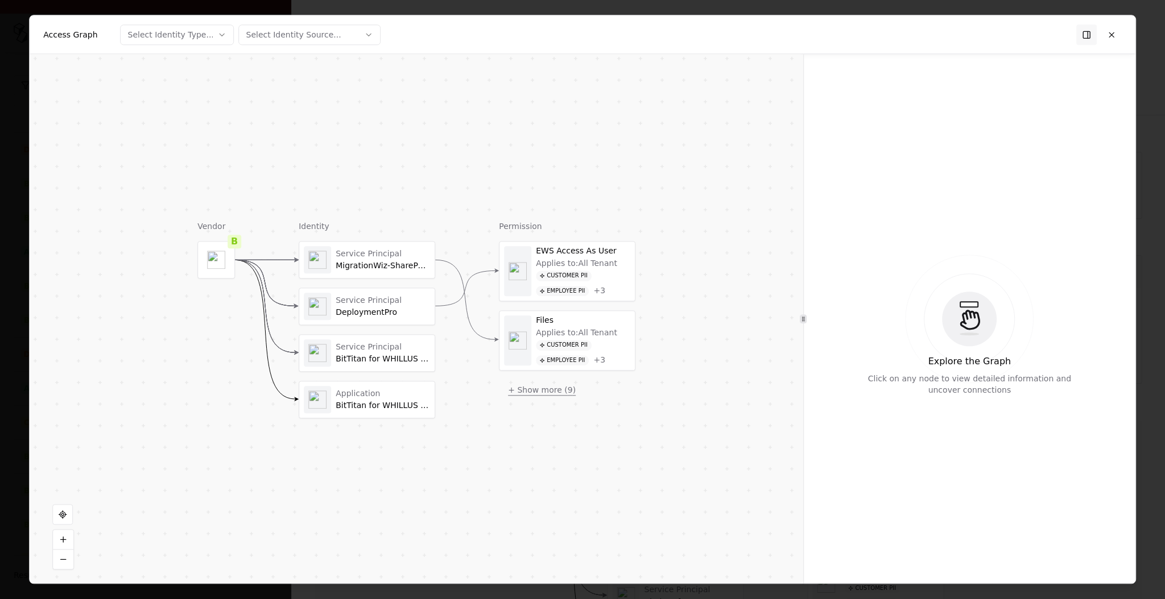
click at [555, 389] on button "+ Show more ( 9 )" at bounding box center [542, 390] width 86 height 20
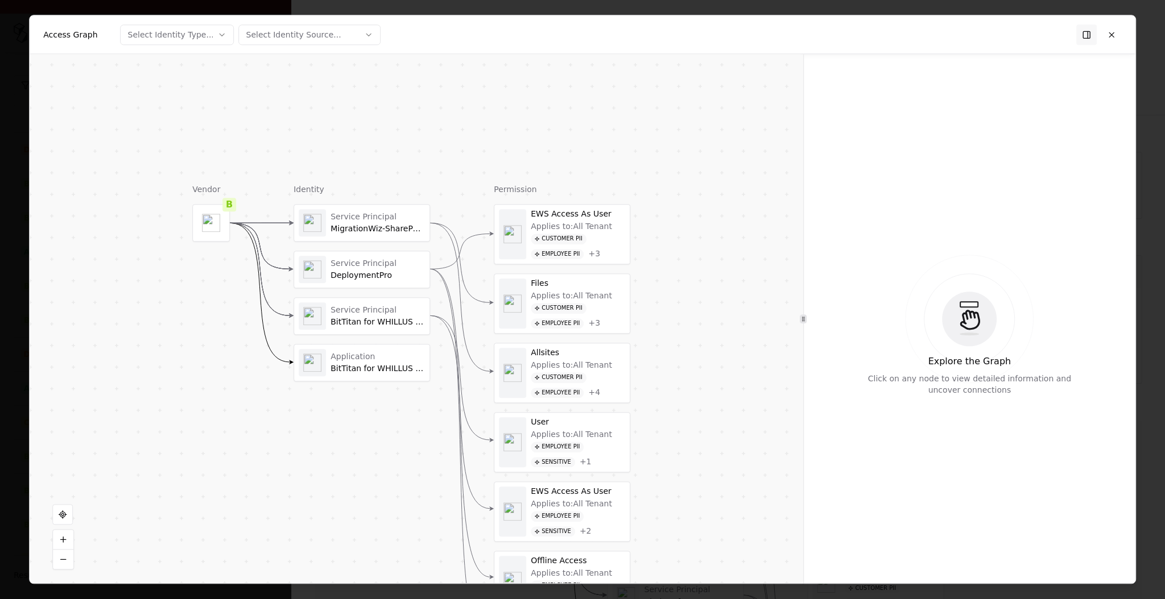
drag, startPoint x: 702, startPoint y: 402, endPoint x: 699, endPoint y: 364, distance: 38.2
click at [699, 364] on div "Vendor B Identity Service Principal MigrationWiz-SharePoint-Delegated Service P…" at bounding box center [416, 318] width 773 height 529
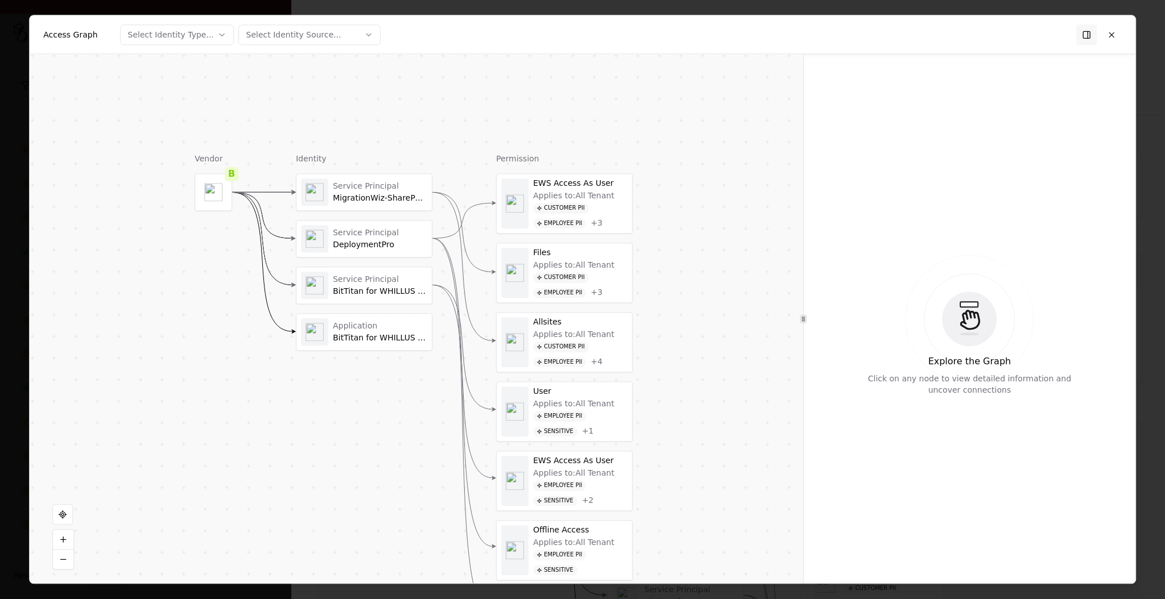
drag, startPoint x: 709, startPoint y: 361, endPoint x: 709, endPoint y: 342, distance: 18.8
click at [709, 342] on div "Vendor B Identity Service Principal MigrationWiz-SharePoint-Delegated Service P…" at bounding box center [416, 318] width 773 height 529
click at [1112, 38] on button at bounding box center [1111, 34] width 20 height 20
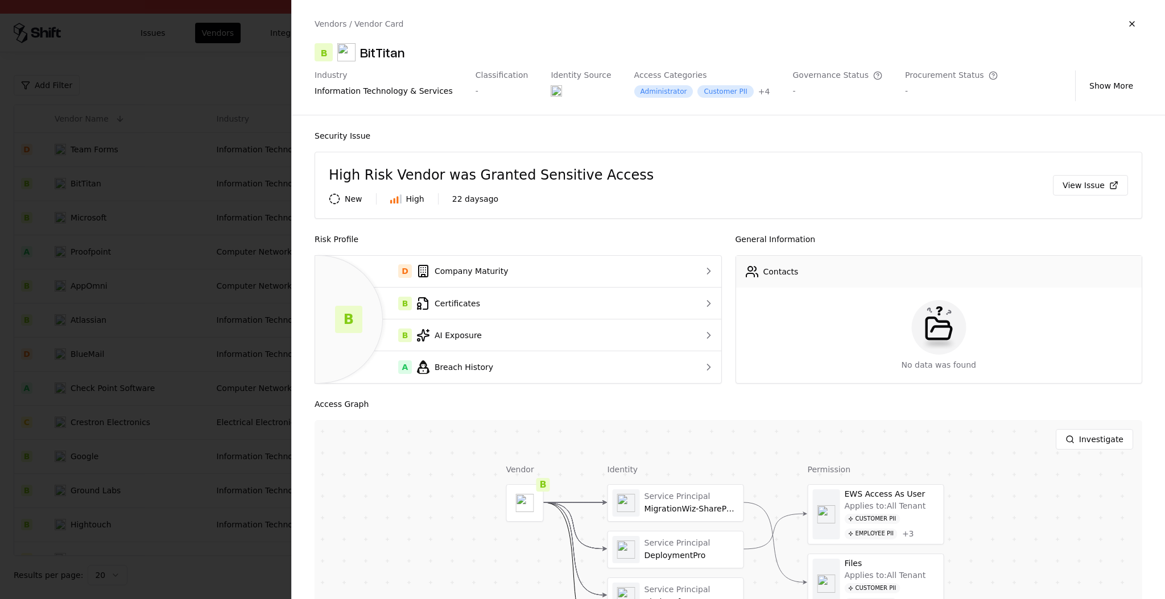
click at [156, 356] on div at bounding box center [582, 299] width 1165 height 599
